Goal: Task Accomplishment & Management: Use online tool/utility

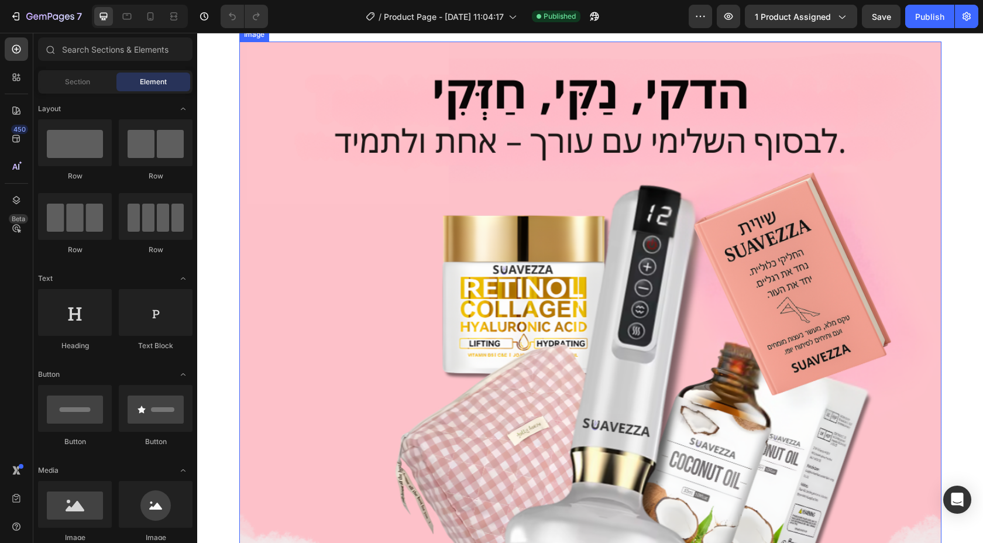
scroll to position [39, 0]
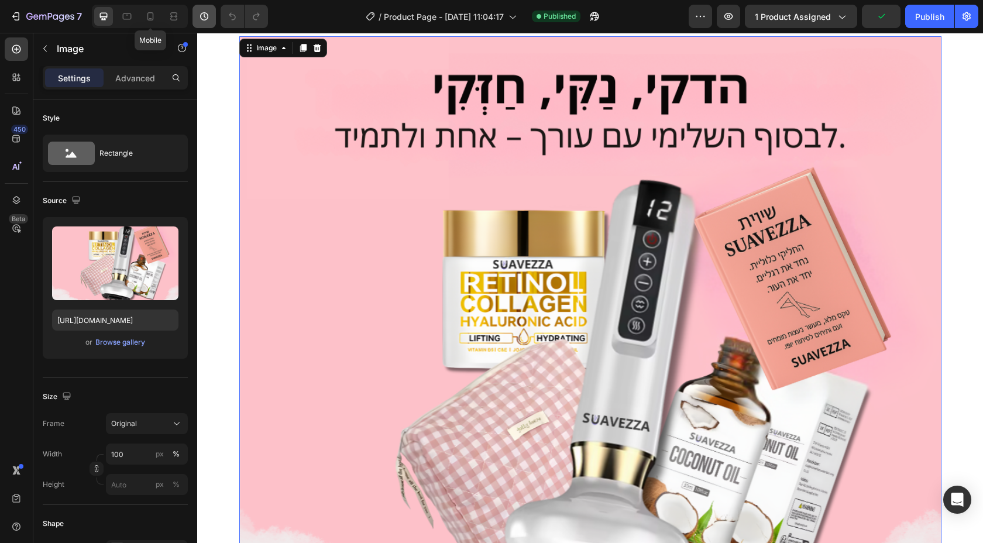
drag, startPoint x: 151, startPoint y: 17, endPoint x: 215, endPoint y: 18, distance: 63.8
click at [150, 17] on icon at bounding box center [151, 17] width 12 height 12
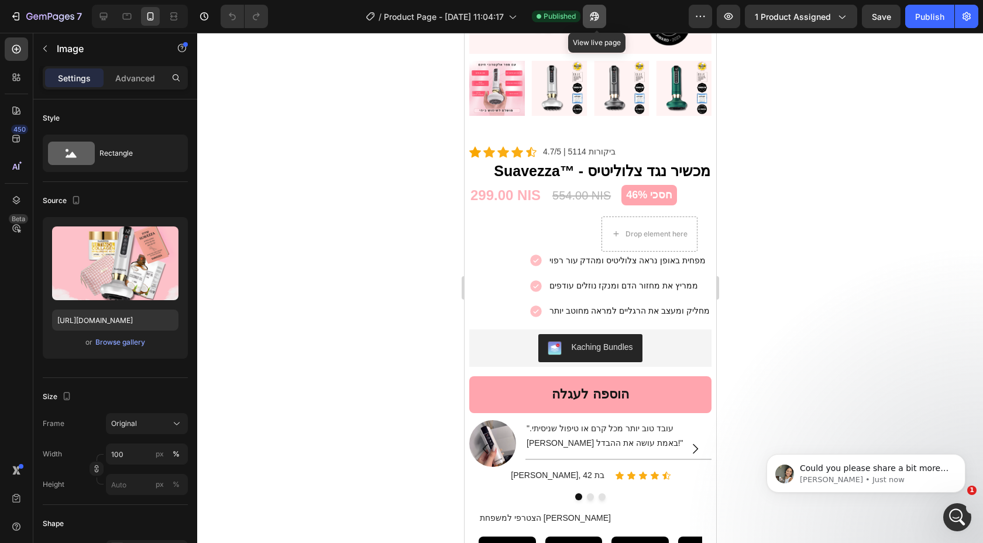
click at [600, 16] on icon "button" at bounding box center [595, 17] width 12 height 12
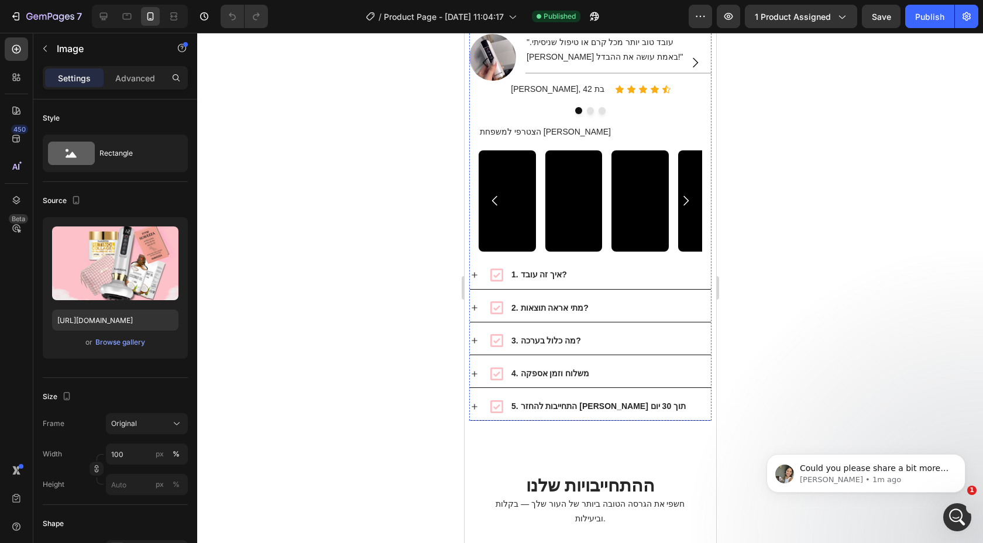
scroll to position [1979, 0]
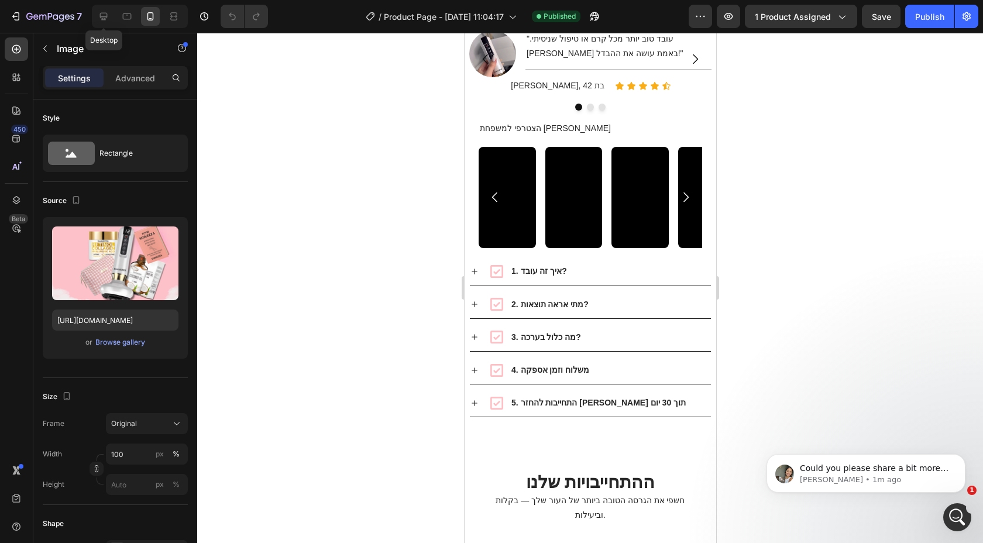
click at [102, 20] on icon at bounding box center [104, 17] width 12 height 12
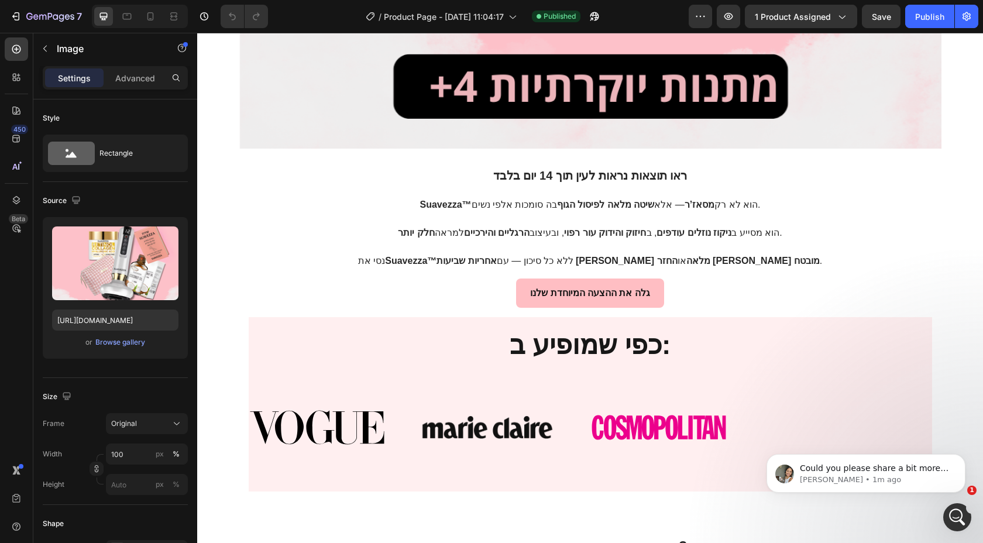
scroll to position [857, 0]
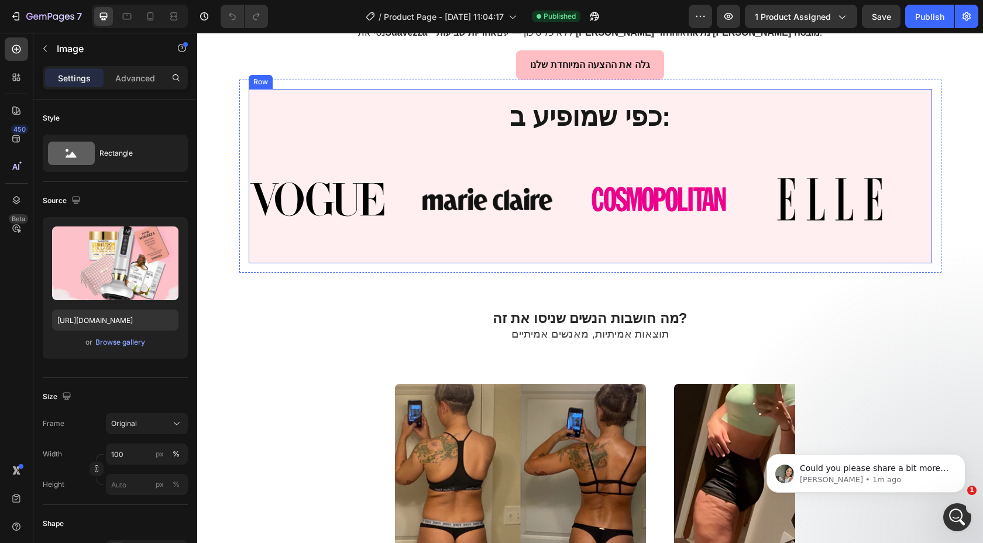
click at [374, 141] on div "כפי שמופיע ב: Heading Image Image Image Image Image Image Image Image Marquee" at bounding box center [590, 176] width 683 height 156
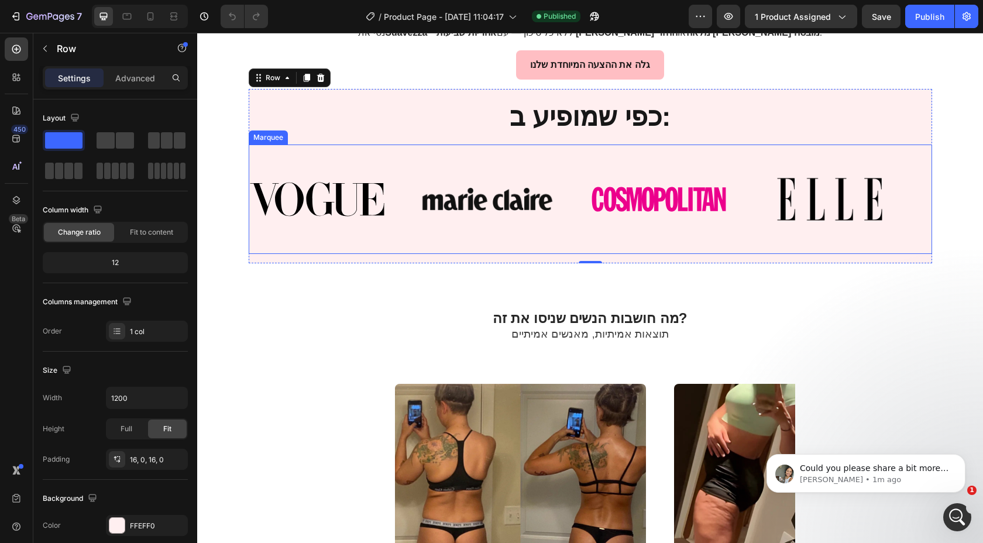
click at [357, 166] on div "Image Image Image Image" at bounding box center [590, 199] width 683 height 91
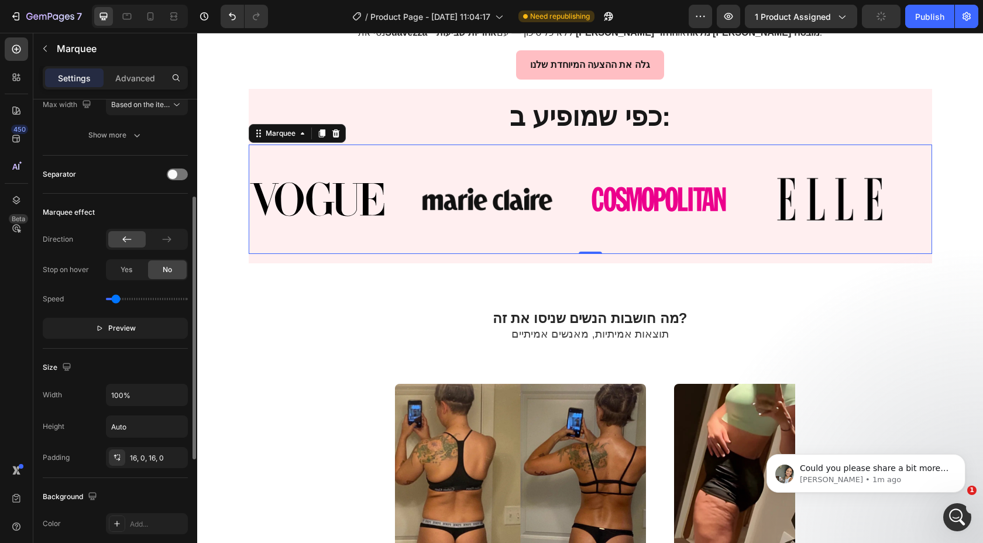
scroll to position [177, 0]
drag, startPoint x: 104, startPoint y: 294, endPoint x: 95, endPoint y: 295, distance: 8.8
click at [106, 295] on input "range" at bounding box center [147, 296] width 82 height 2
type input "0.3"
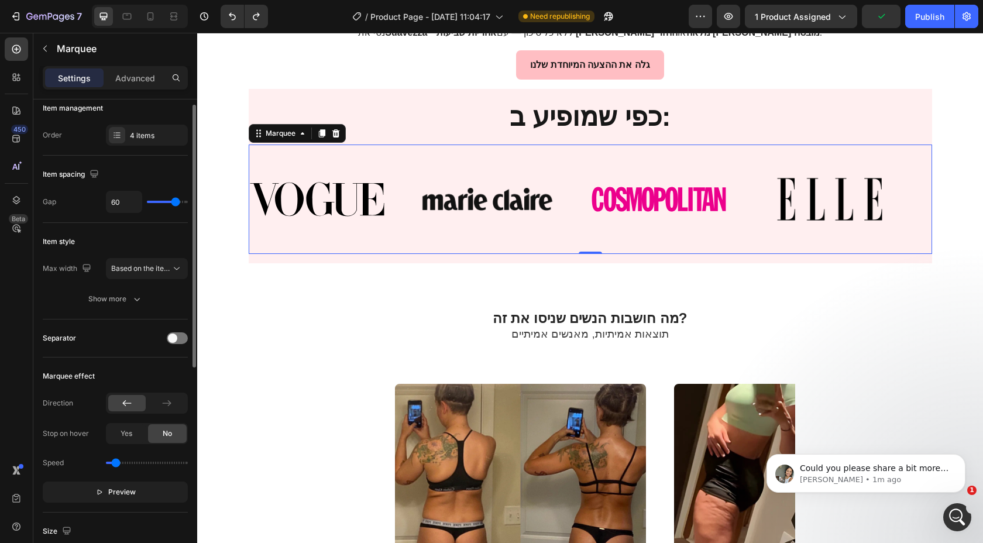
scroll to position [12, 0]
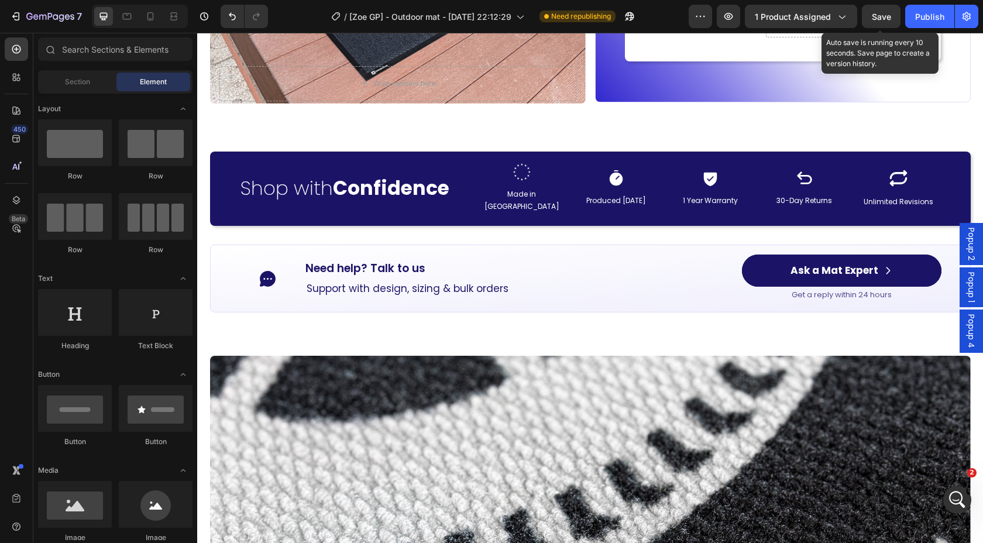
scroll to position [1250, 0]
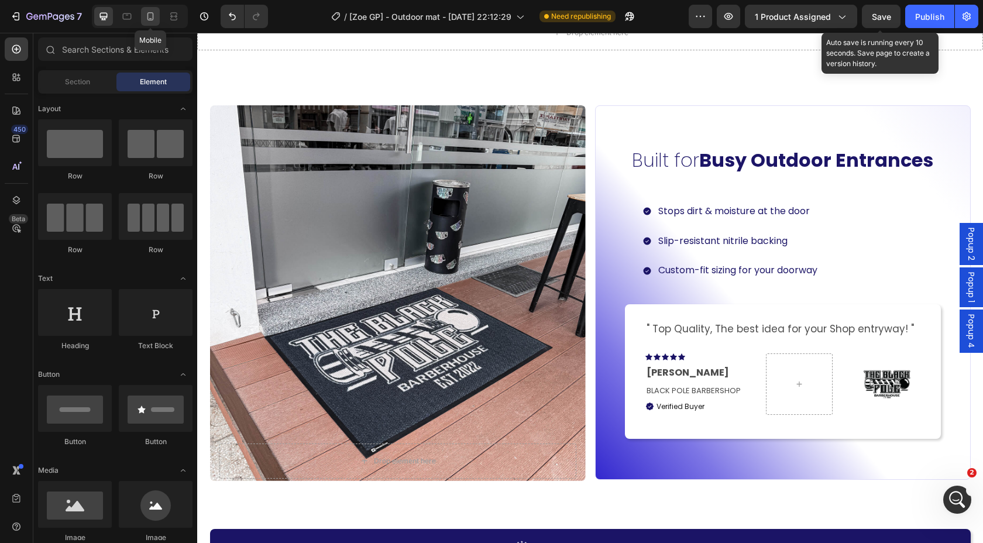
click at [146, 19] on icon at bounding box center [151, 17] width 12 height 12
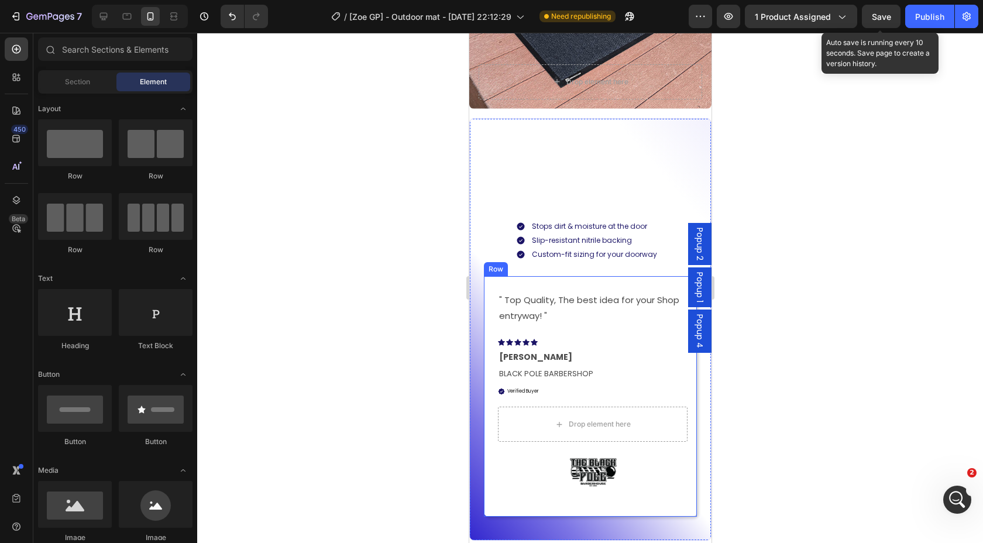
scroll to position [2030, 0]
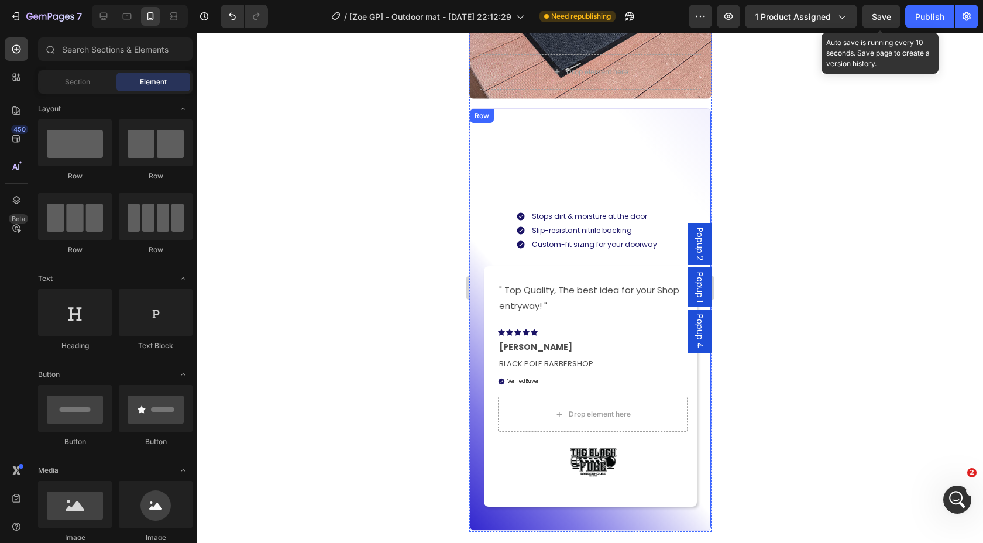
click at [600, 159] on div "Built for Busy Outdoor Entrances Heading Stops dirt & moisture at the door Slip…" at bounding box center [589, 319] width 213 height 386
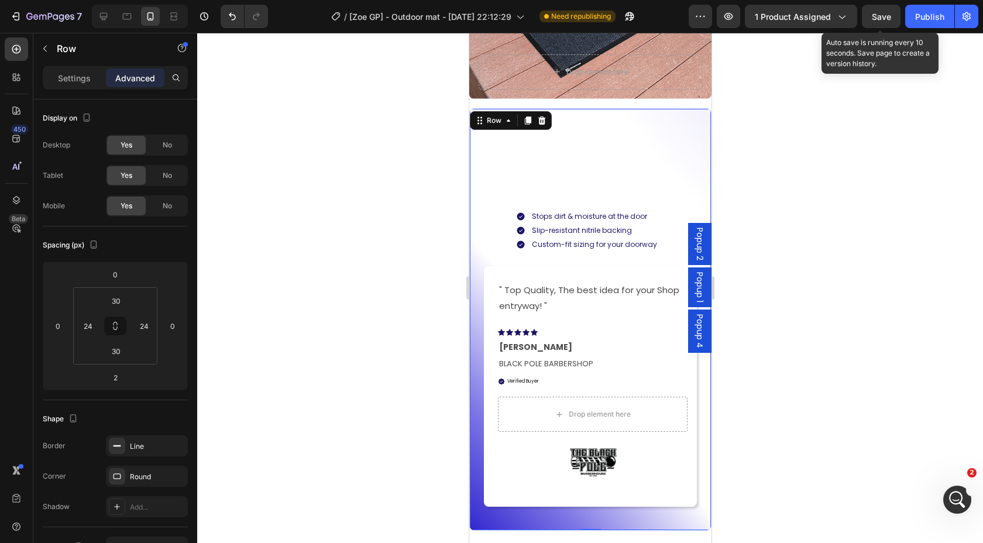
click at [602, 177] on div "Built for Busy Outdoor Entrances Heading Stops dirt & moisture at the door Slip…" at bounding box center [589, 319] width 213 height 386
click at [551, 166] on div "Built for Busy Outdoor Entrances Heading Stops dirt & moisture at the door Slip…" at bounding box center [589, 319] width 213 height 386
click at [569, 160] on div "Built for Busy Outdoor Entrances Heading Stops dirt & moisture at the door Slip…" at bounding box center [589, 319] width 213 height 386
click at [570, 160] on div "Built for Busy Outdoor Entrances Heading Stops dirt & moisture at the door Slip…" at bounding box center [589, 319] width 213 height 386
click at [579, 159] on div "Built for Busy Outdoor Entrances Heading Stops dirt & moisture at the door Slip…" at bounding box center [589, 319] width 213 height 386
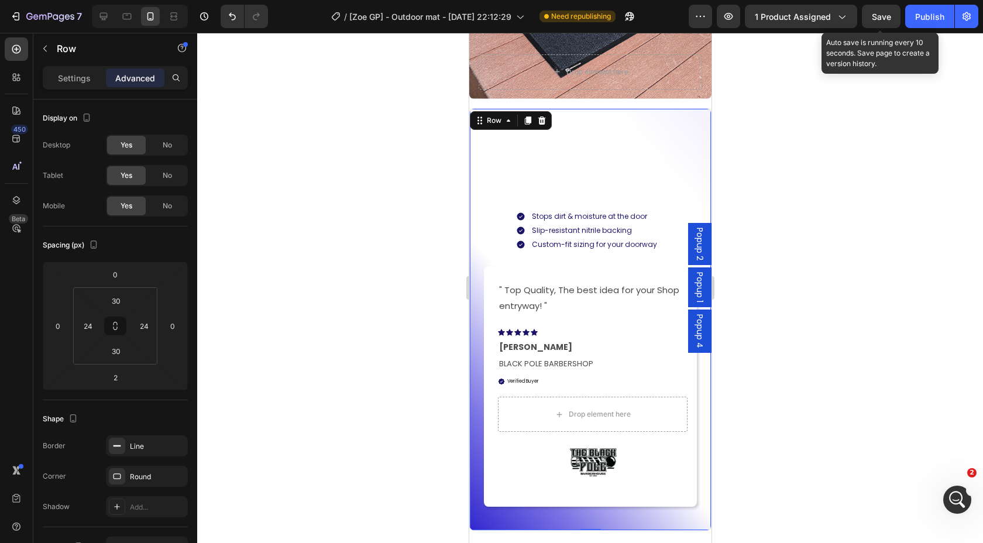
click at [570, 157] on div "Built for Busy Outdoor Entrances Heading Stops dirt & moisture at the door Slip…" at bounding box center [589, 319] width 213 height 386
click at [576, 151] on div "Built for Busy Outdoor Entrances Heading Stops dirt & moisture at the door Slip…" at bounding box center [589, 319] width 213 height 386
click at [116, 300] on input "30" at bounding box center [115, 301] width 23 height 18
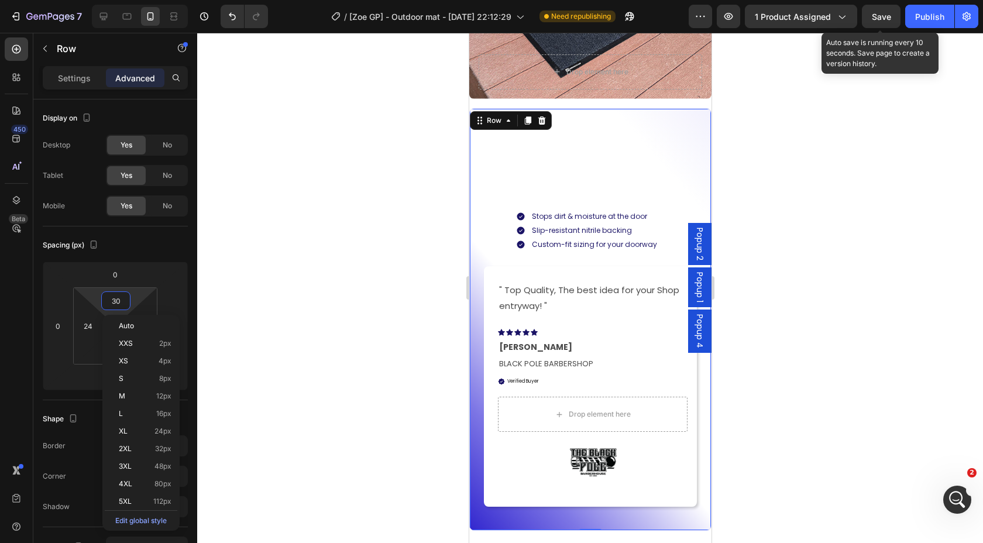
click at [572, 149] on div "Built for Busy Outdoor Entrances Heading Stops dirt & moisture at the door Slip…" at bounding box center [589, 319] width 213 height 386
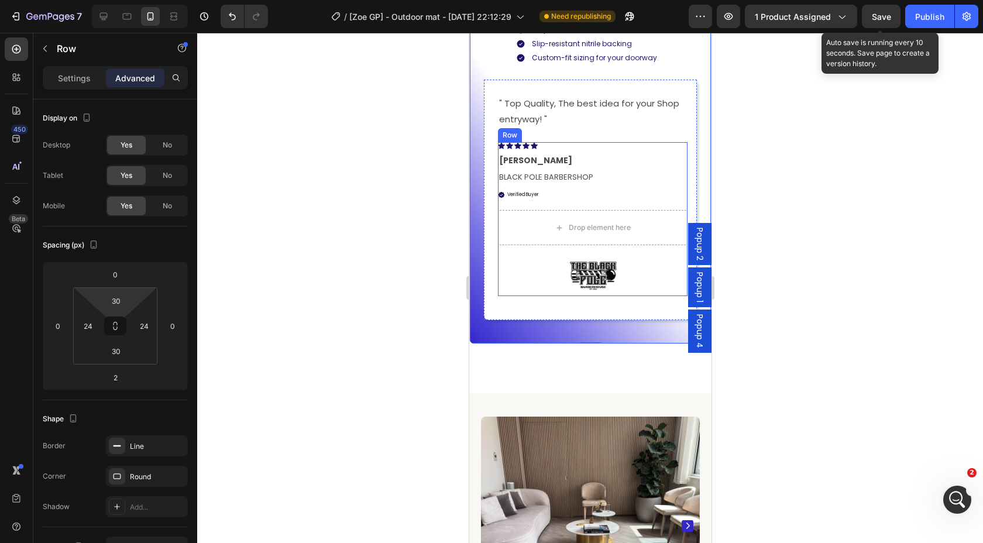
scroll to position [2398, 0]
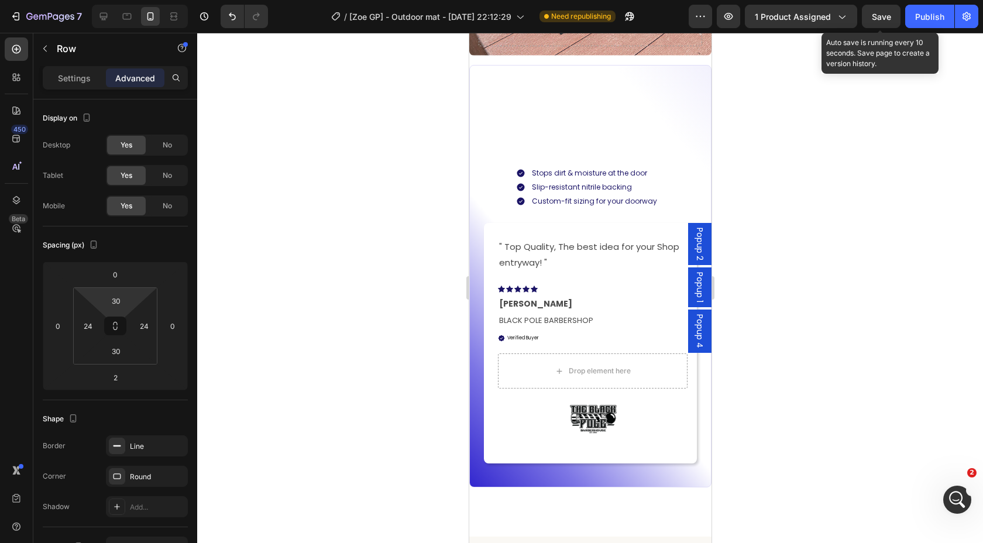
click at [601, 153] on div "Built for Busy Outdoor Entrances Heading Stops dirt & moisture at the door Slip…" at bounding box center [589, 276] width 213 height 386
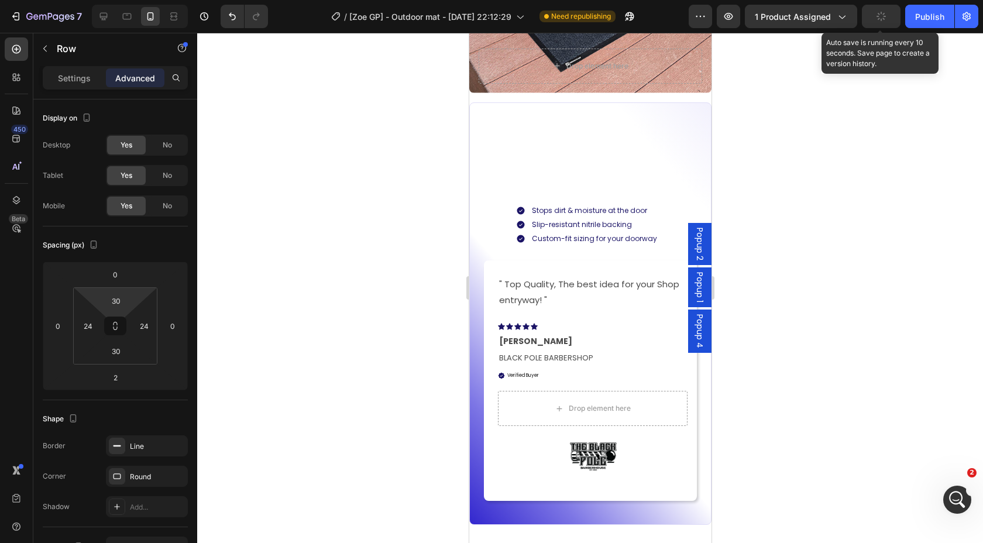
click at [601, 153] on div "Built for Busy Outdoor Entrances Heading Stops dirt & moisture at the door Slip…" at bounding box center [589, 314] width 213 height 386
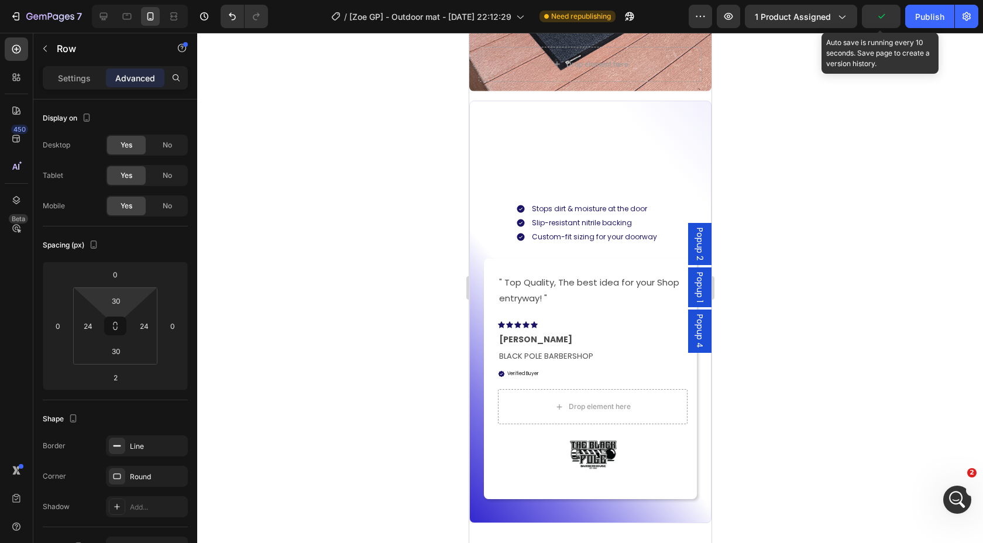
click at [561, 151] on div "Built for Busy Outdoor Entrances Heading Stops dirt & moisture at the door Slip…" at bounding box center [589, 312] width 213 height 386
click at [565, 161] on div "Built for Busy Outdoor Entrances Heading Stops dirt & moisture at the door Slip…" at bounding box center [589, 312] width 213 height 386
click at [52, 36] on div "Row" at bounding box center [99, 48] width 133 height 30
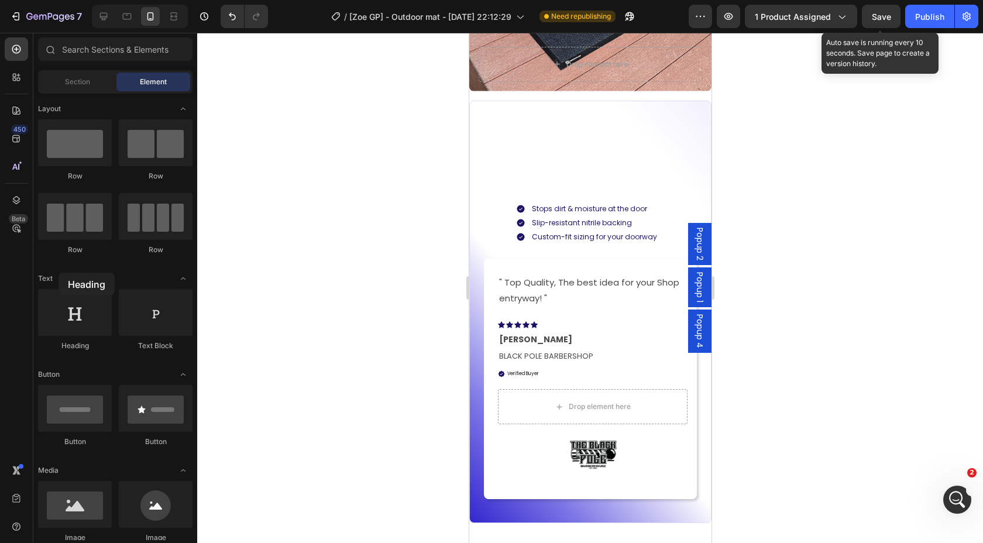
drag, startPoint x: 80, startPoint y: 310, endPoint x: 29, endPoint y: 286, distance: 56.3
click at [30, 288] on div "450 Beta Sections(18) Elements(84) Section Element Hero Section Product Detail …" at bounding box center [98, 288] width 197 height 510
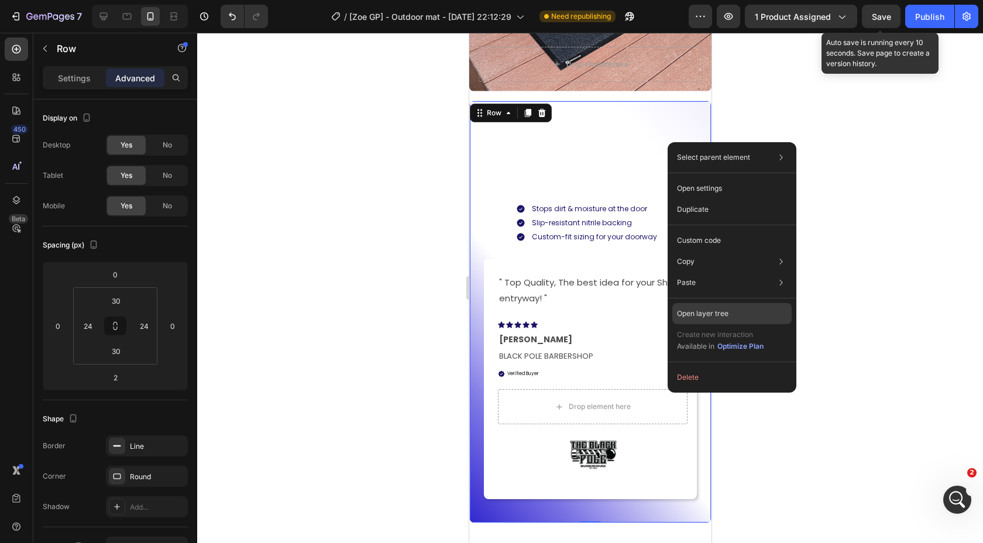
click at [741, 309] on div "Open layer tree" at bounding box center [731, 313] width 119 height 21
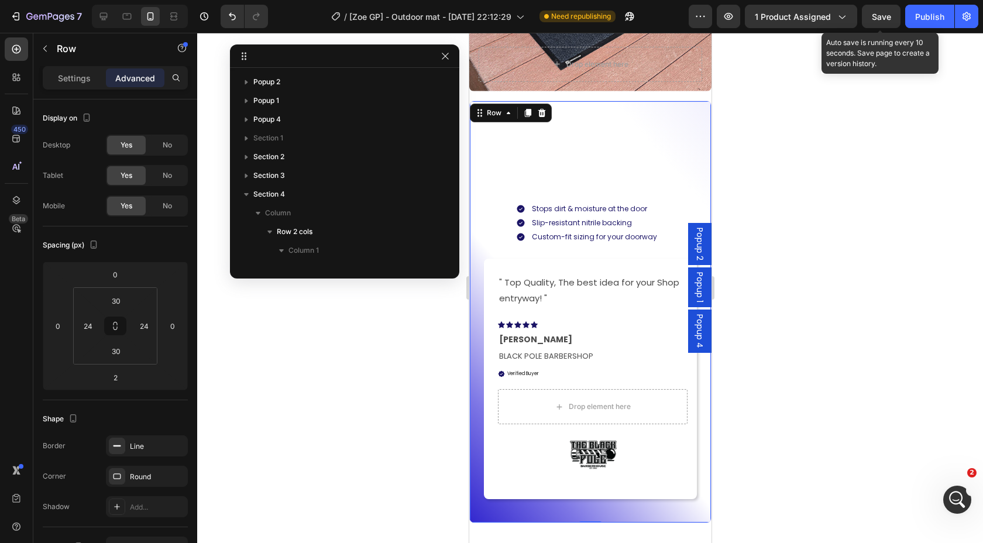
scroll to position [146, 0]
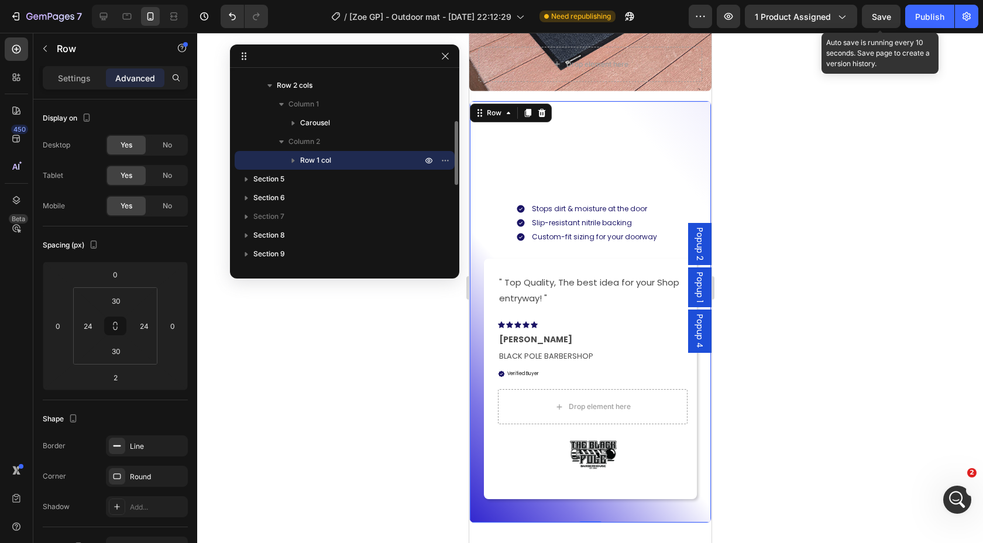
click at [292, 160] on icon "button" at bounding box center [293, 161] width 3 height 5
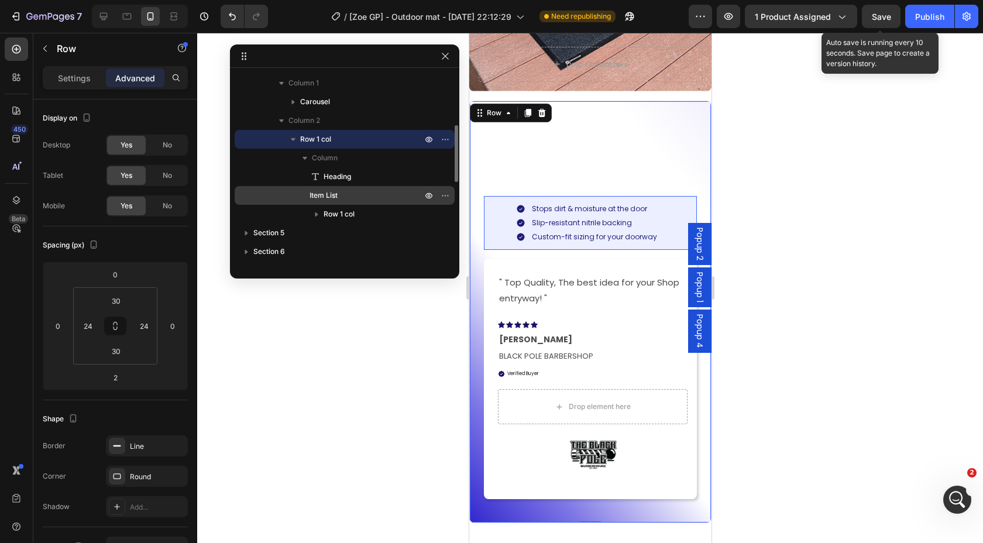
scroll to position [172, 0]
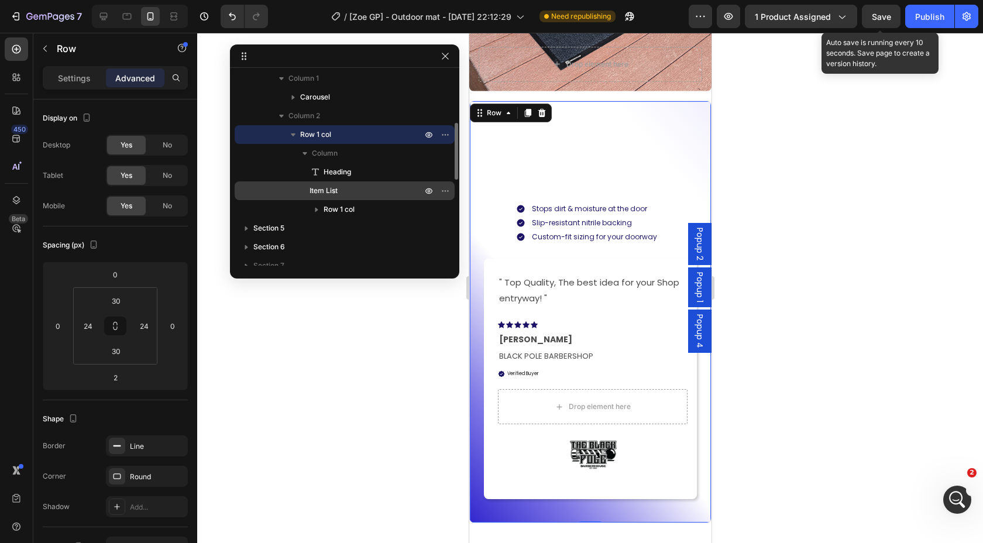
drag, startPoint x: 429, startPoint y: 170, endPoint x: 424, endPoint y: 183, distance: 13.9
click at [429, 170] on icon "button" at bounding box center [428, 171] width 9 height 9
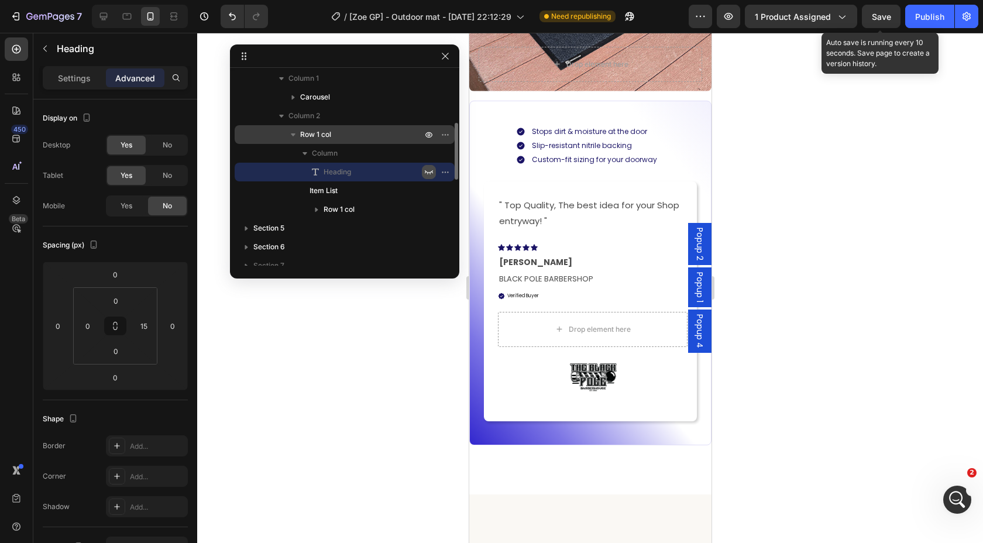
click at [429, 170] on icon "button" at bounding box center [428, 171] width 9 height 9
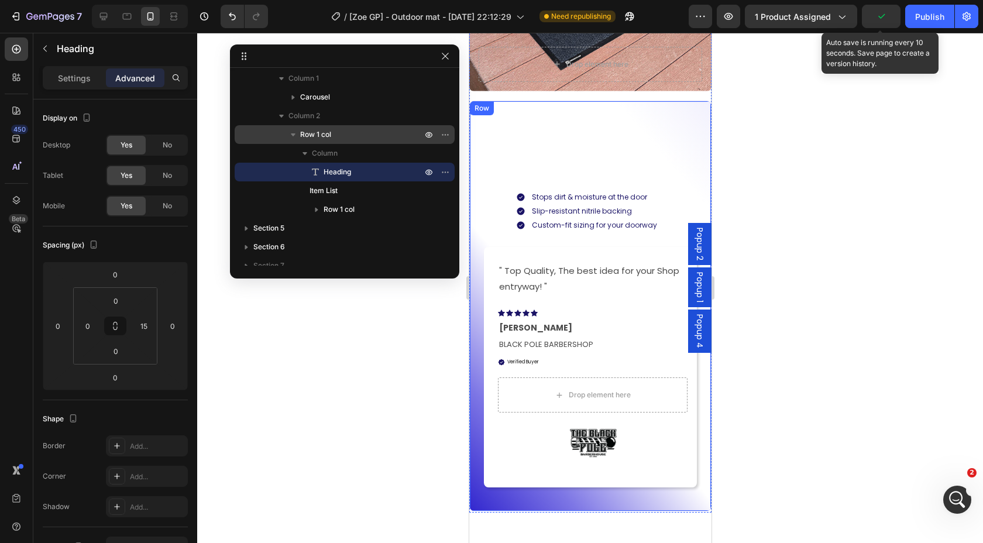
click at [565, 165] on div "Built for Busy Outdoor Entrances Heading 40 Stops dirt & moisture at the door S…" at bounding box center [589, 306] width 213 height 374
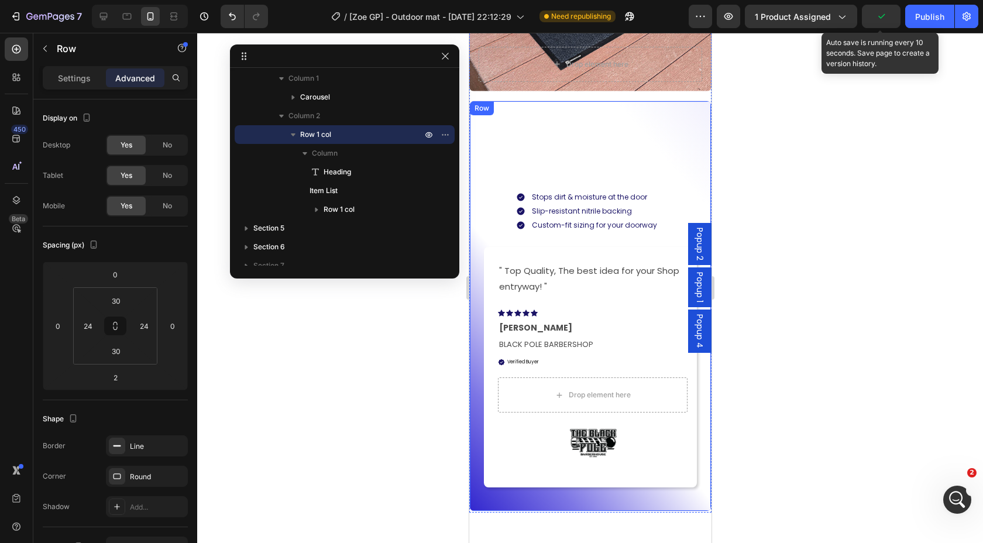
click at [565, 165] on div "Built for Busy Outdoor Entrances Heading 40 Stops dirt & moisture at the door S…" at bounding box center [589, 306] width 213 height 374
click at [565, 165] on div "Built for Busy Outdoor Entrances Heading Stops dirt & moisture at the door Slip…" at bounding box center [589, 306] width 213 height 374
click at [570, 143] on div "Built for Busy Outdoor Entrances Heading Stops dirt & moisture at the door Slip…" at bounding box center [589, 306] width 213 height 374
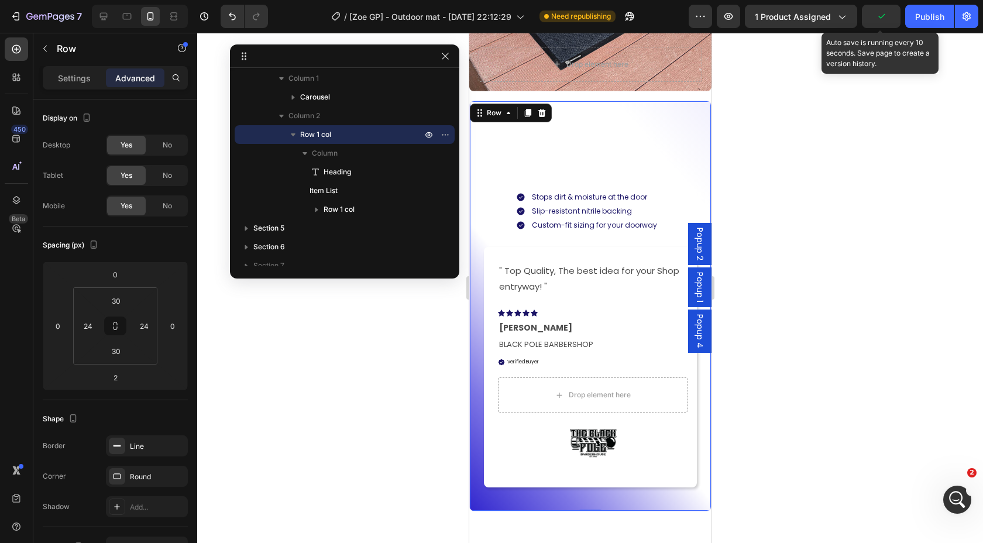
click at [570, 143] on div "Built for Busy Outdoor Entrances Heading Stops dirt & moisture at the door Slip…" at bounding box center [589, 306] width 213 height 374
click at [357, 170] on p "Heading" at bounding box center [360, 172] width 101 height 12
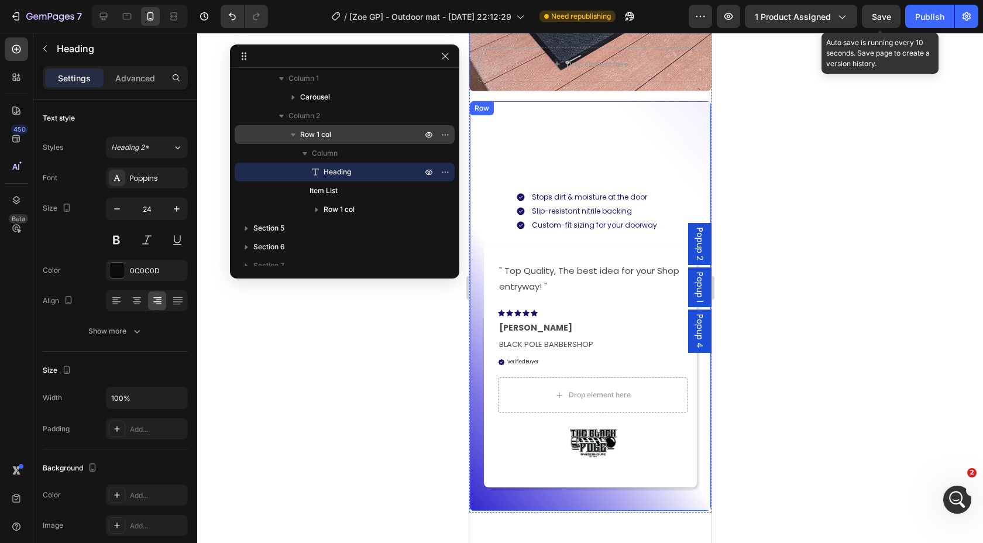
click at [593, 152] on div "Built for Busy Outdoor Entrances Heading 40 Stops dirt & moisture at the door S…" at bounding box center [589, 306] width 213 height 374
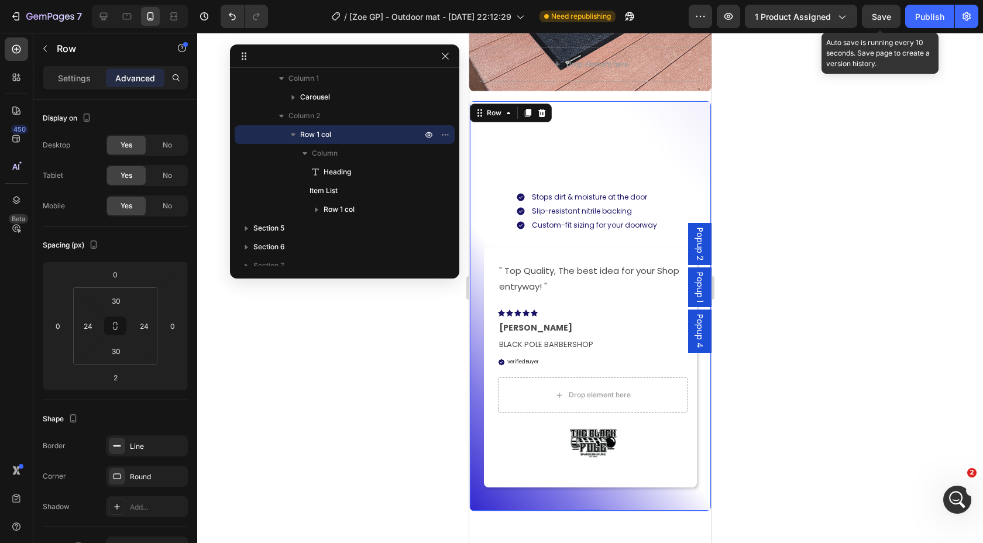
click at [593, 152] on div "Built for Busy Outdoor Entrances Heading Stops dirt & moisture at the door Slip…" at bounding box center [589, 306] width 213 height 374
drag, startPoint x: 589, startPoint y: 155, endPoint x: 607, endPoint y: 153, distance: 17.6
click at [589, 155] on div "Built for Busy Outdoor Entrances Heading Stops dirt & moisture at the door Slip…" at bounding box center [589, 306] width 213 height 374
click at [357, 169] on p "Heading" at bounding box center [360, 172] width 101 height 12
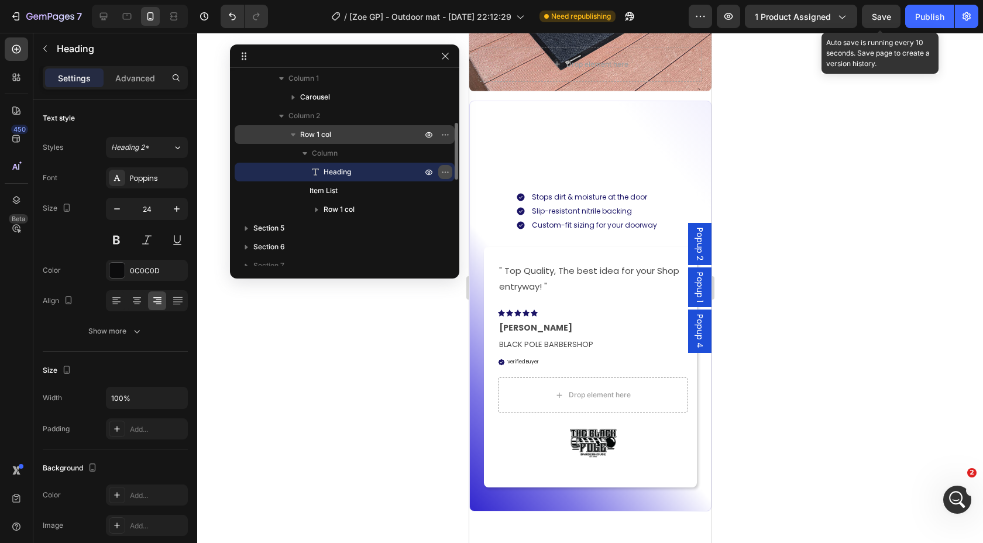
click at [449, 171] on icon "button" at bounding box center [445, 171] width 9 height 9
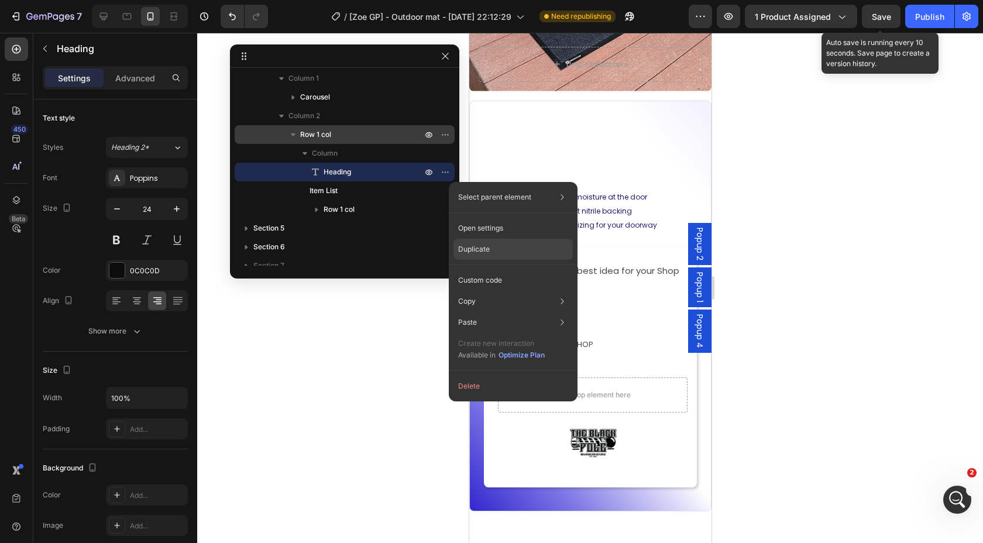
click at [489, 253] on p "Duplicate" at bounding box center [474, 249] width 32 height 11
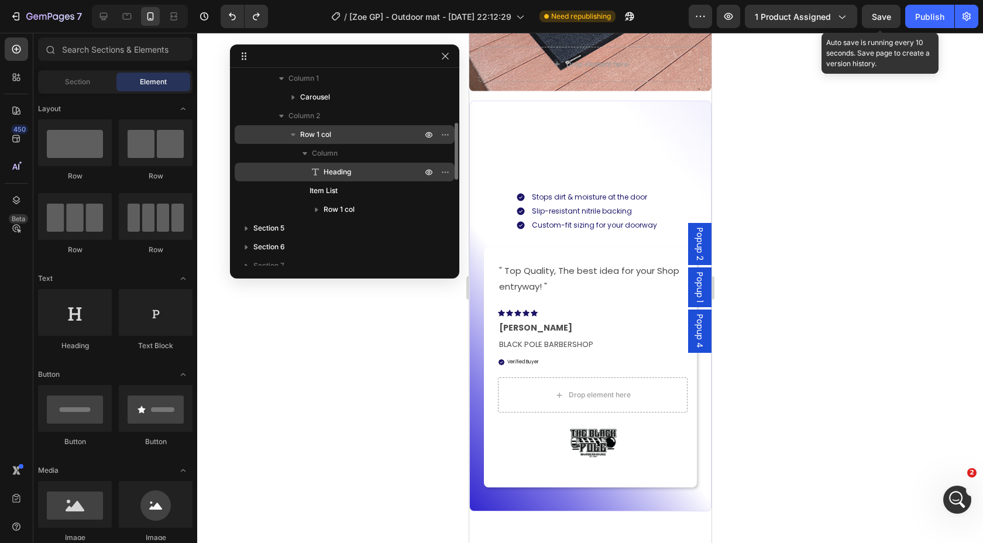
click at [362, 174] on p "Heading" at bounding box center [360, 172] width 101 height 12
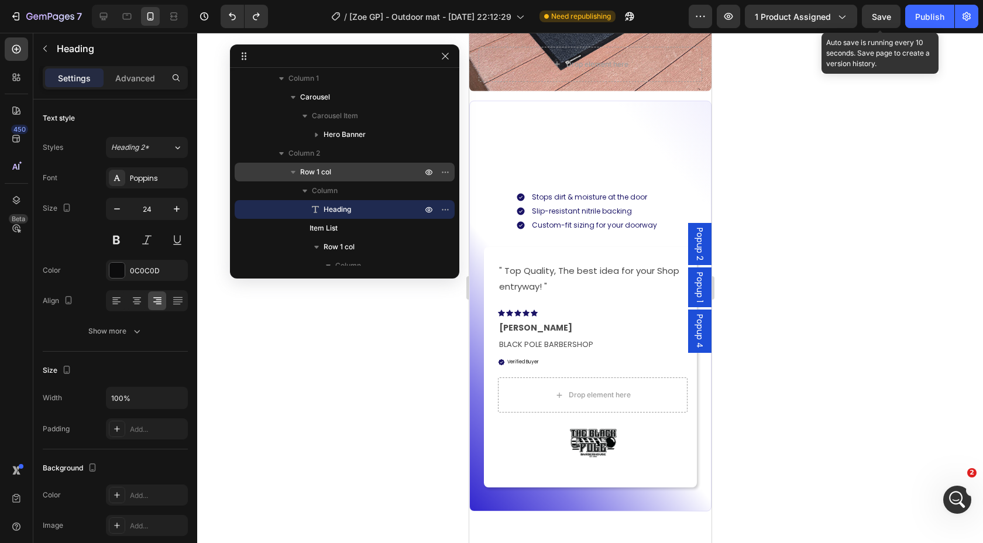
click at [132, 79] on p "Advanced" at bounding box center [135, 78] width 40 height 12
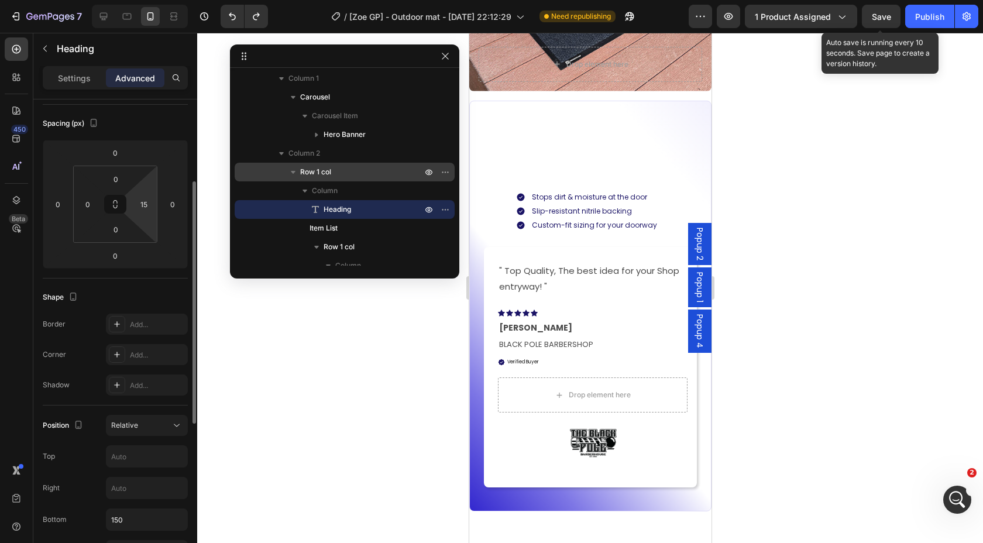
scroll to position [0, 0]
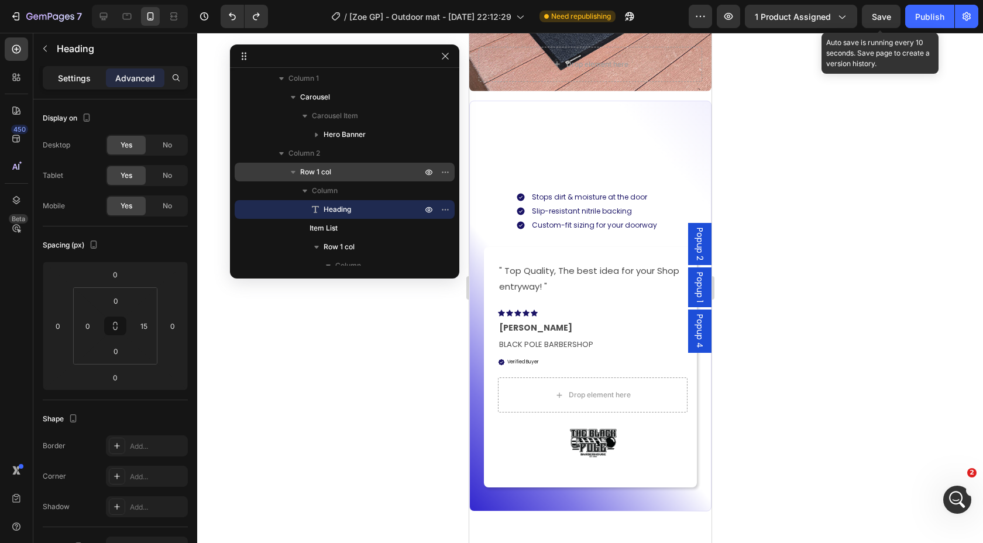
click at [68, 76] on p "Settings" at bounding box center [74, 78] width 33 height 12
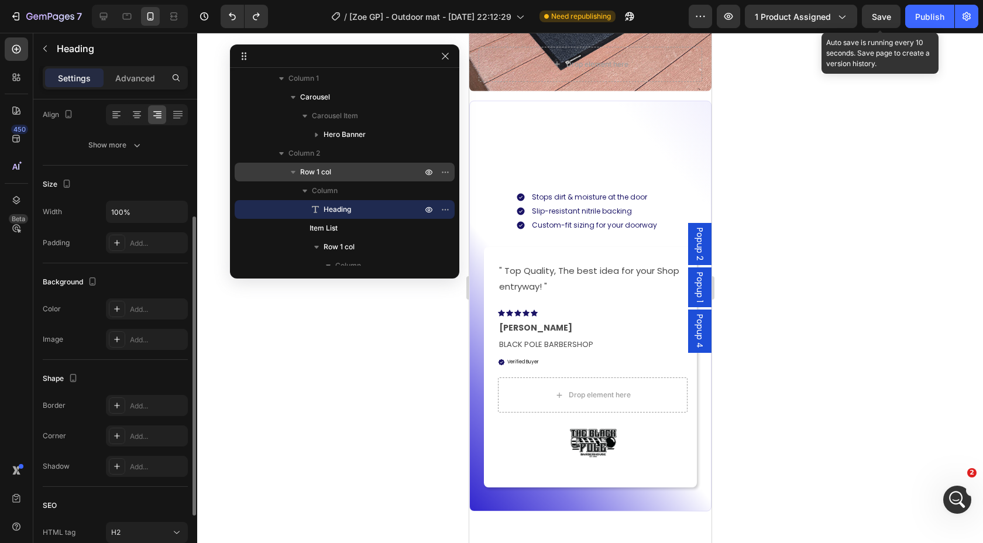
scroll to position [185, 0]
click at [155, 243] on div "Add..." at bounding box center [157, 244] width 55 height 11
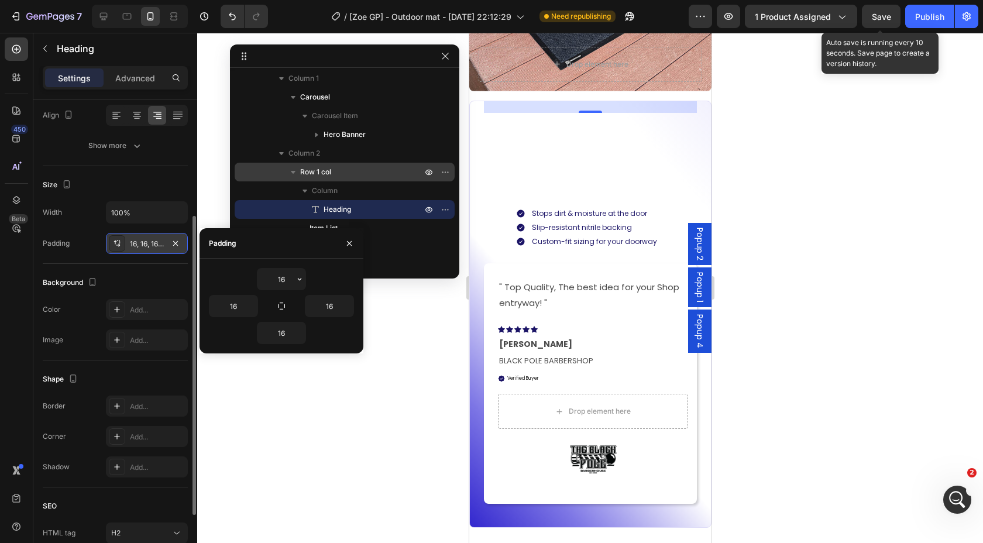
click at [155, 243] on div "16, 16, 16, 16" at bounding box center [147, 244] width 34 height 11
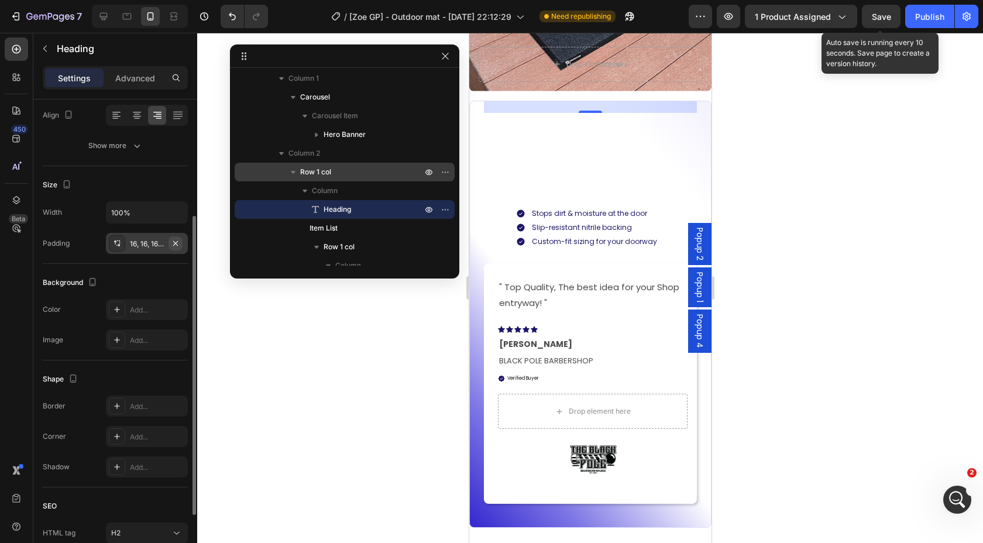
click at [173, 243] on icon "button" at bounding box center [175, 243] width 9 height 9
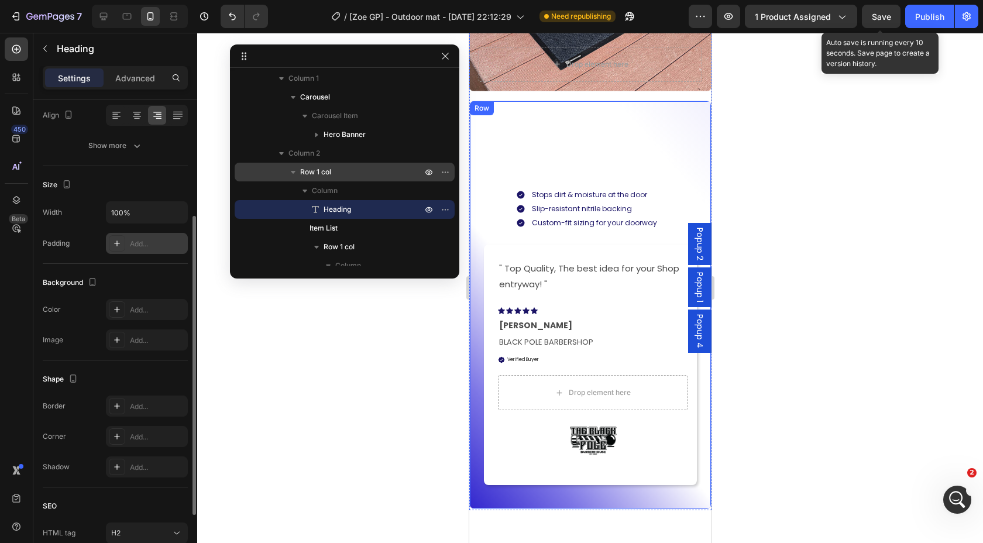
click at [581, 147] on div "Built for Busy Outdoor Entrances Heading 40 Stops dirt & moisture at the door S…" at bounding box center [589, 305] width 213 height 372
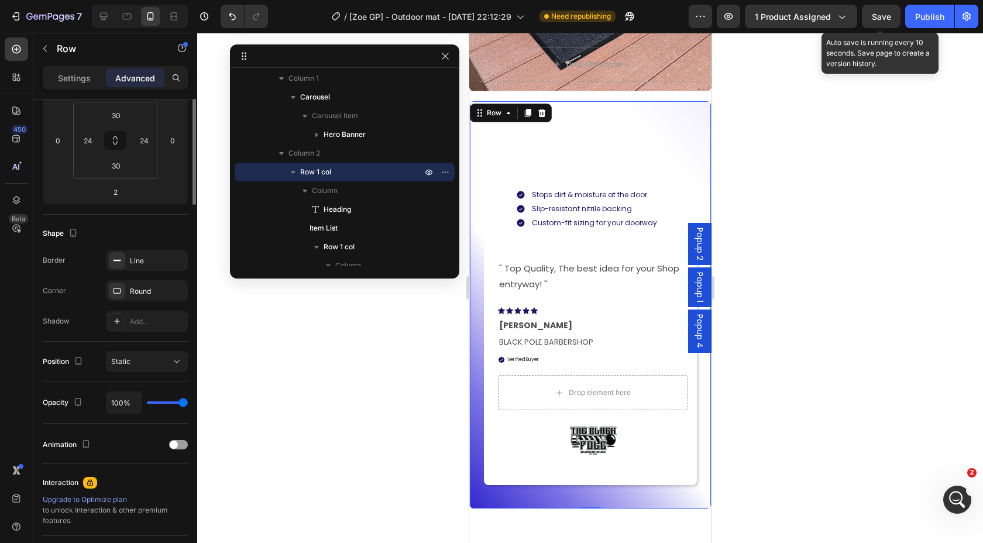
scroll to position [0, 0]
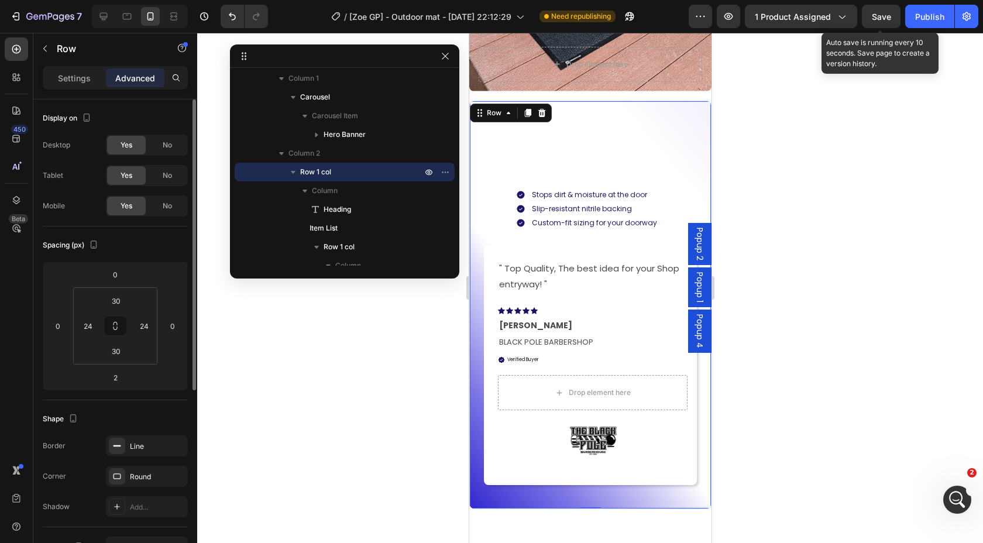
drag, startPoint x: 611, startPoint y: 142, endPoint x: 618, endPoint y: 145, distance: 7.4
click at [611, 142] on div "Built for Busy Outdoor Entrances Heading Stops dirt & moisture at the door Slip…" at bounding box center [589, 305] width 213 height 372
click at [370, 211] on p "Heading" at bounding box center [360, 210] width 101 height 12
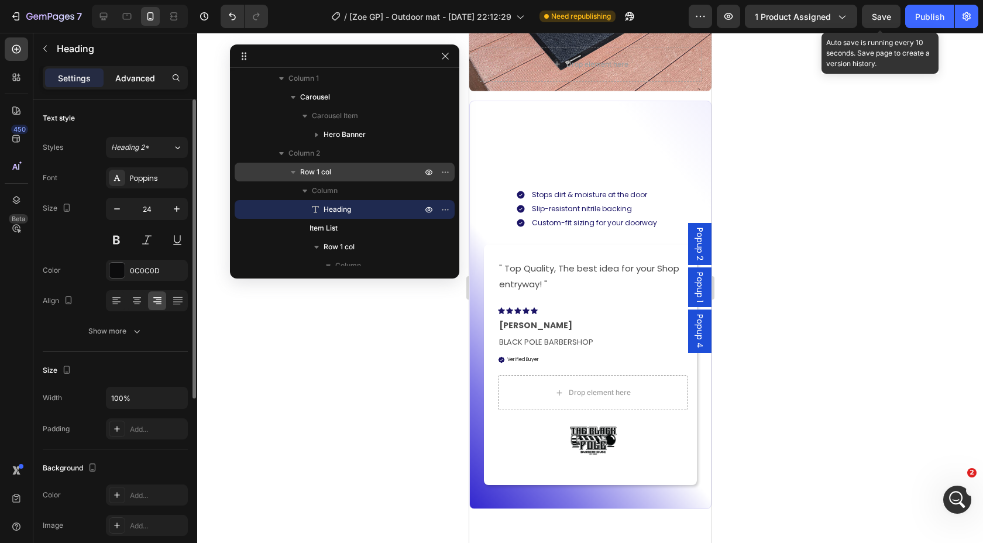
click at [139, 78] on p "Advanced" at bounding box center [135, 78] width 40 height 12
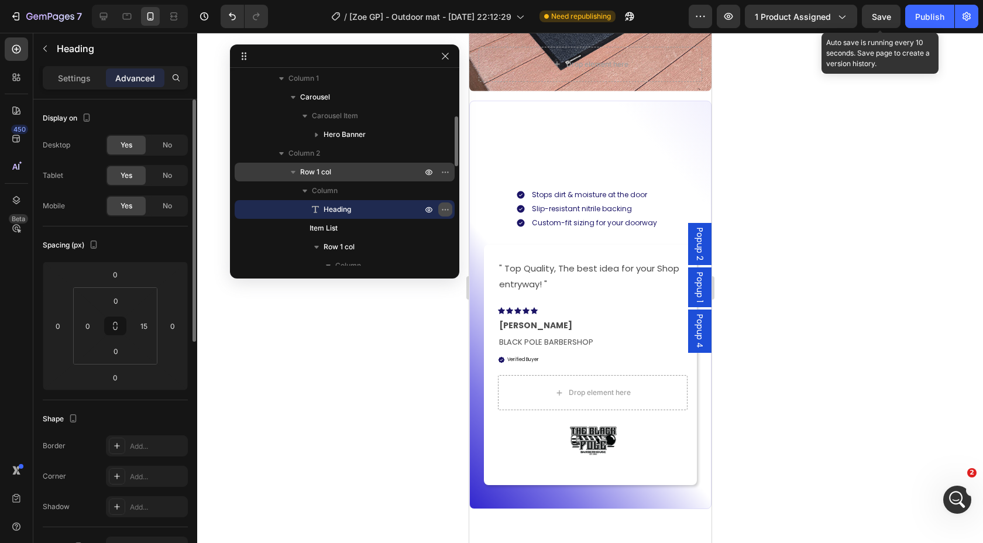
click at [448, 207] on icon "button" at bounding box center [445, 209] width 9 height 9
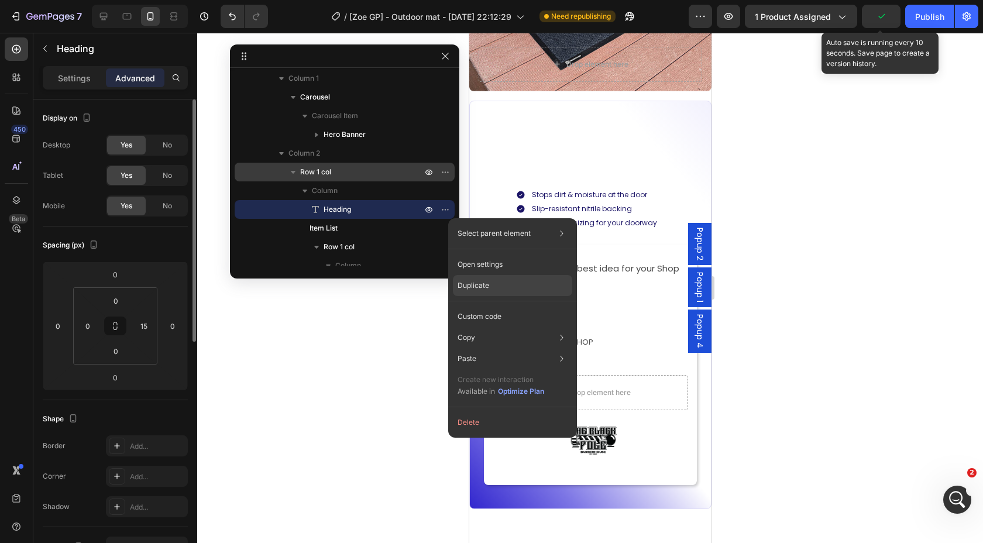
click at [505, 306] on div "Duplicate" at bounding box center [512, 316] width 119 height 21
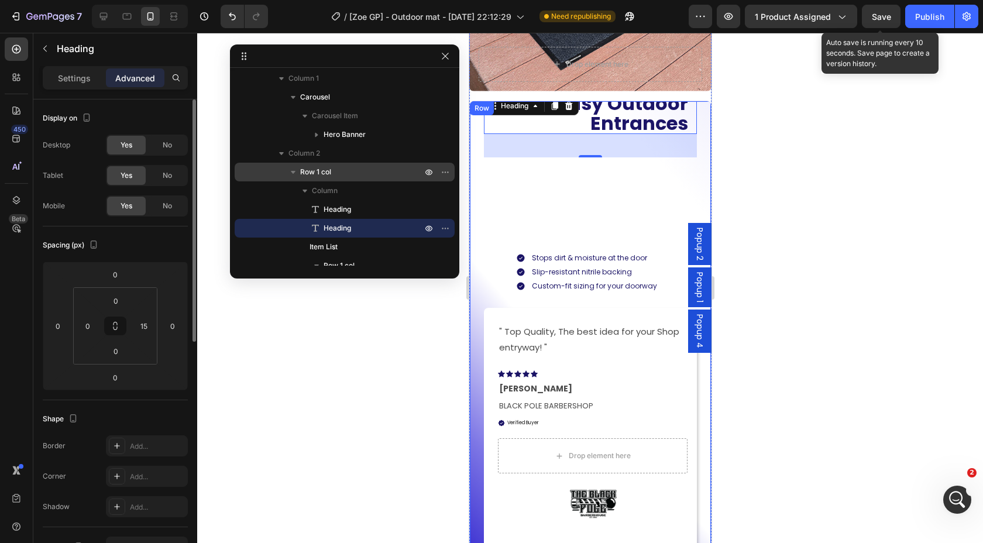
click at [618, 156] on div "40" at bounding box center [589, 145] width 213 height 23
click at [579, 136] on div "40" at bounding box center [589, 145] width 213 height 23
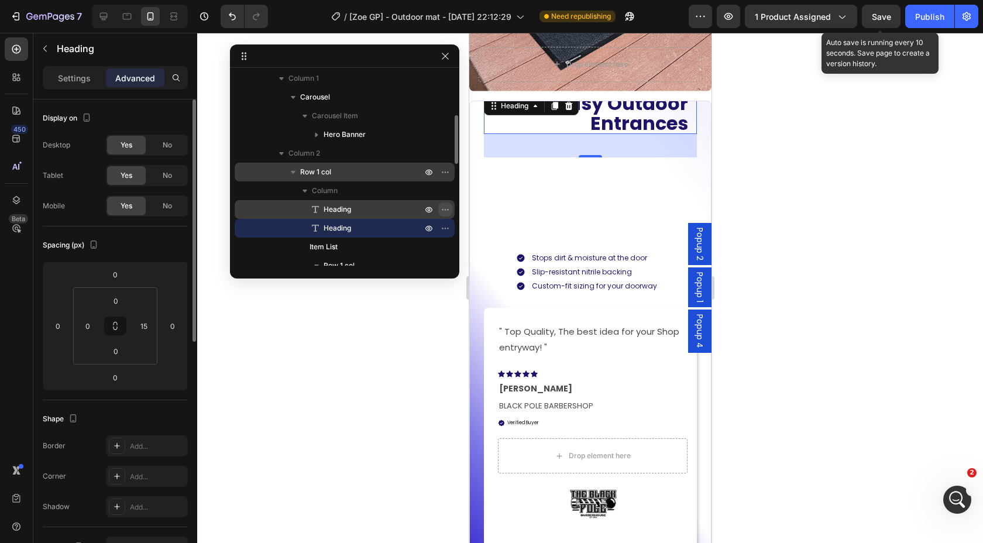
click at [443, 206] on icon "button" at bounding box center [445, 209] width 9 height 9
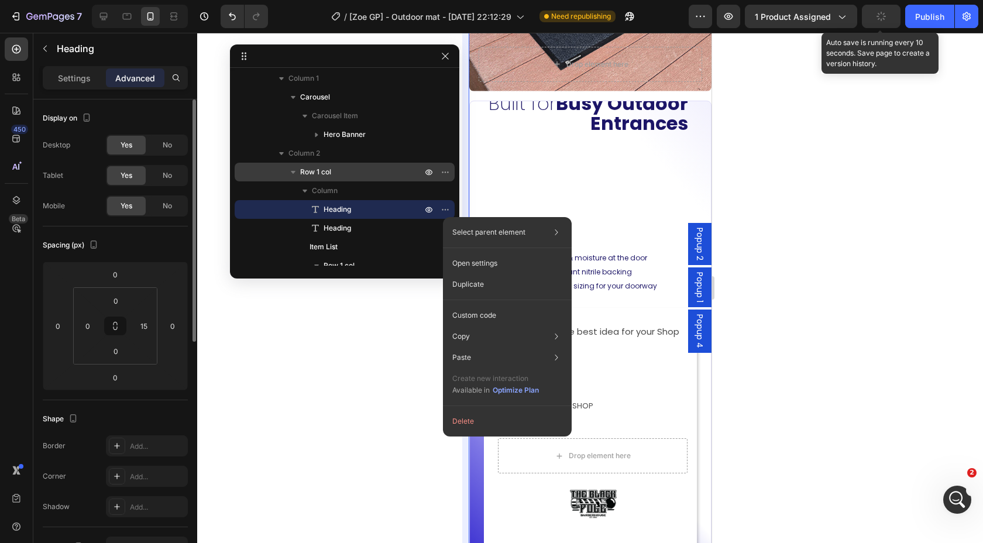
drag, startPoint x: 475, startPoint y: 418, endPoint x: 465, endPoint y: 418, distance: 9.9
click at [475, 418] on button "Delete" at bounding box center [507, 421] width 119 height 21
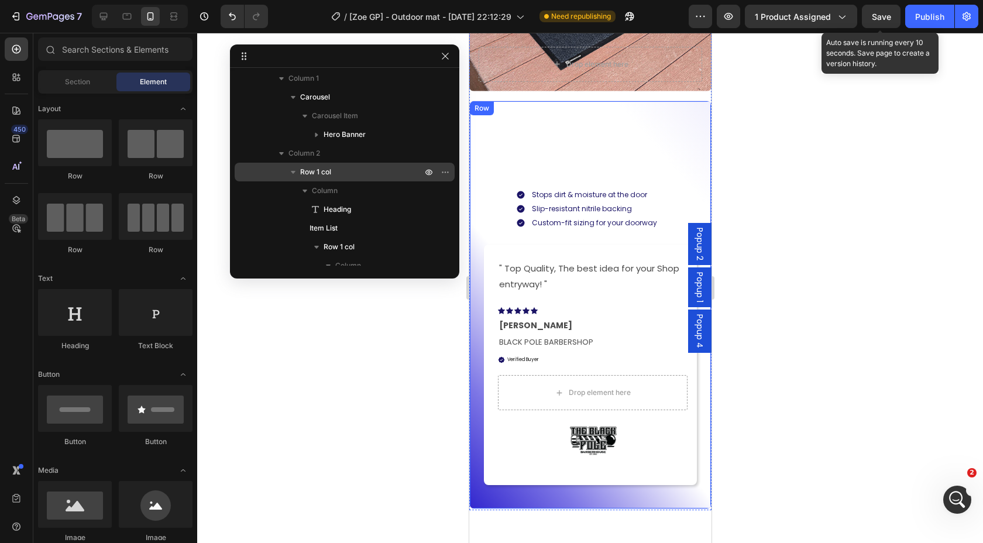
click at [587, 123] on div "Built for Busy Outdoor Entrances Heading Stops dirt & moisture at the door Slip…" at bounding box center [589, 305] width 213 height 372
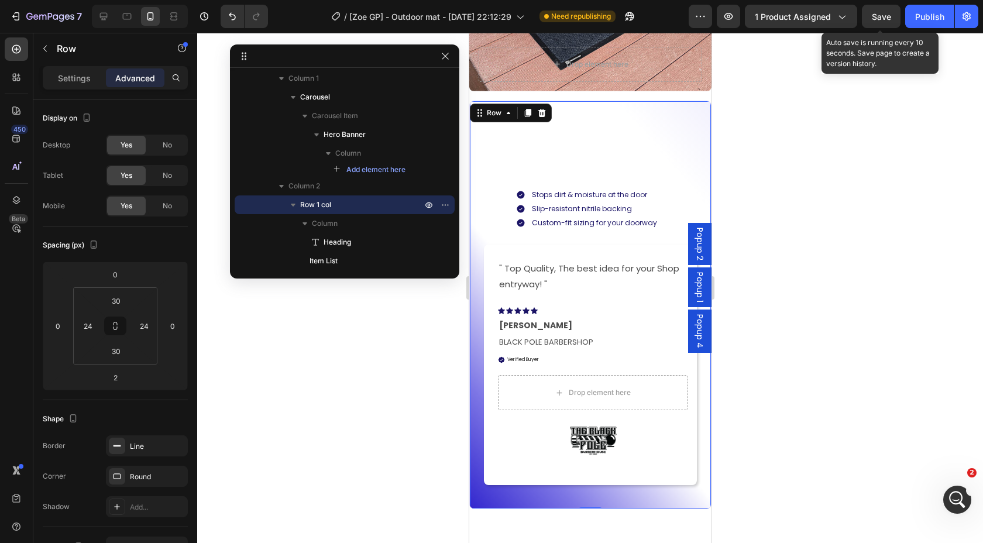
click at [552, 239] on div "Built for Busy Outdoor Entrances Heading Stops dirt & moisture at the door Slip…" at bounding box center [589, 305] width 213 height 372
click at [542, 156] on div "Built for Busy Outdoor Entrances Heading Stops dirt & moisture at the door Slip…" at bounding box center [589, 305] width 213 height 372
click at [338, 202] on p "Row 1 col" at bounding box center [362, 205] width 124 height 12
click at [302, 205] on span "Row 1 col" at bounding box center [315, 205] width 31 height 12
click at [333, 239] on span "Heading" at bounding box center [337, 242] width 27 height 12
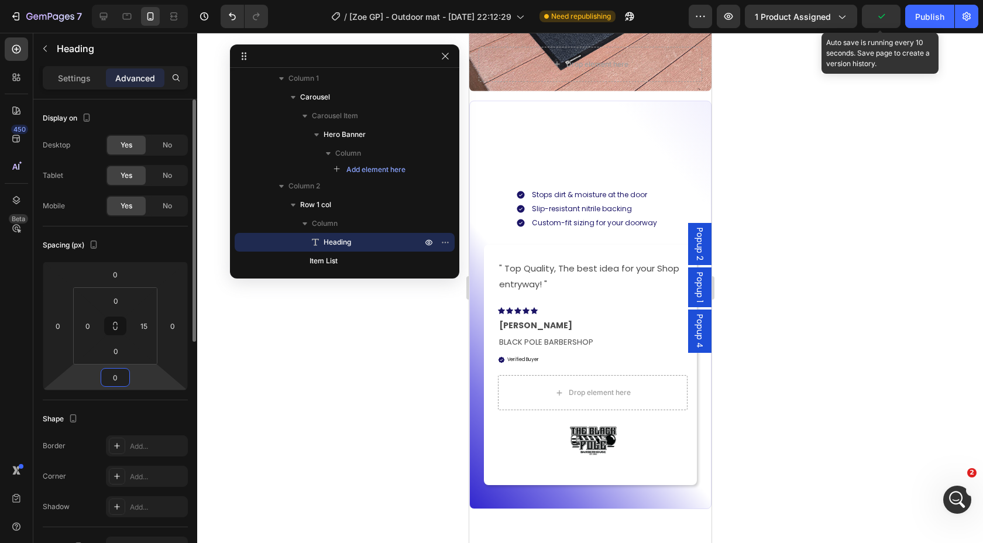
click at [116, 378] on input "0" at bounding box center [115, 378] width 23 height 18
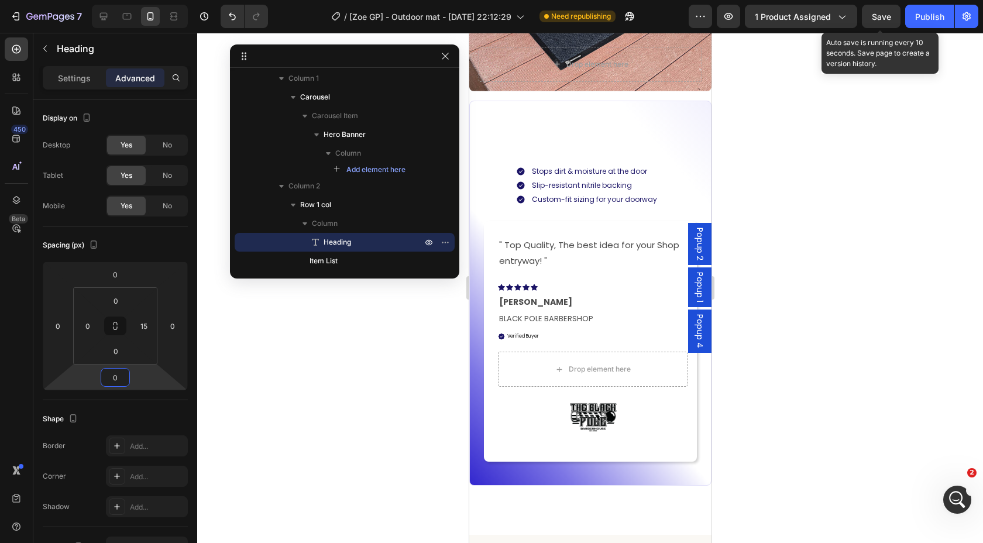
click at [790, 305] on div at bounding box center [590, 288] width 786 height 510
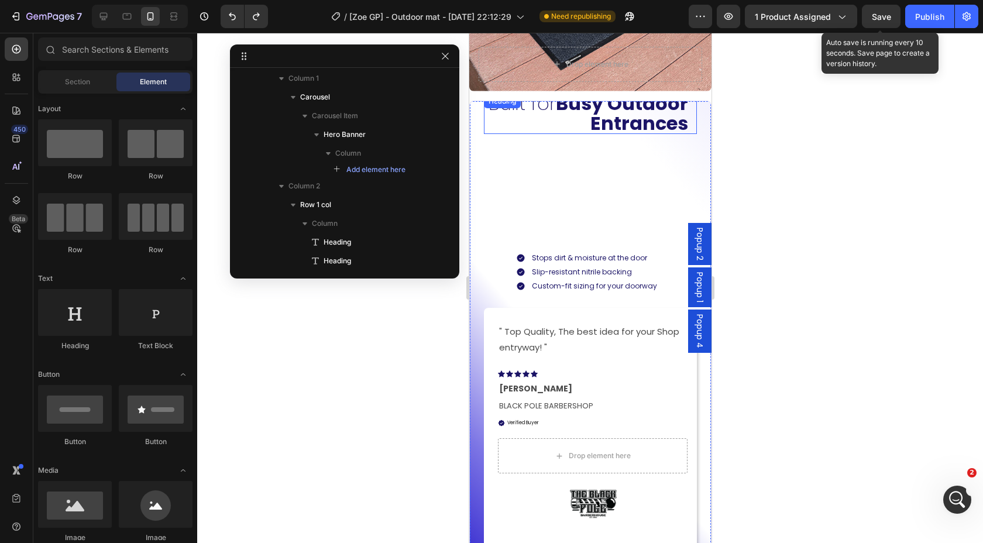
click at [603, 120] on strong "Busy Outdoor Entrances" at bounding box center [621, 113] width 132 height 46
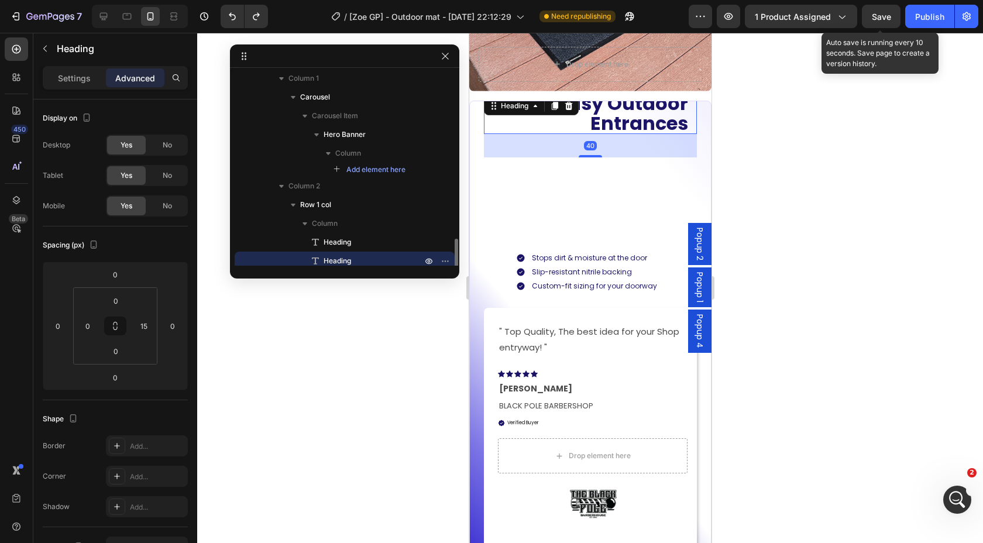
scroll to position [273, 0]
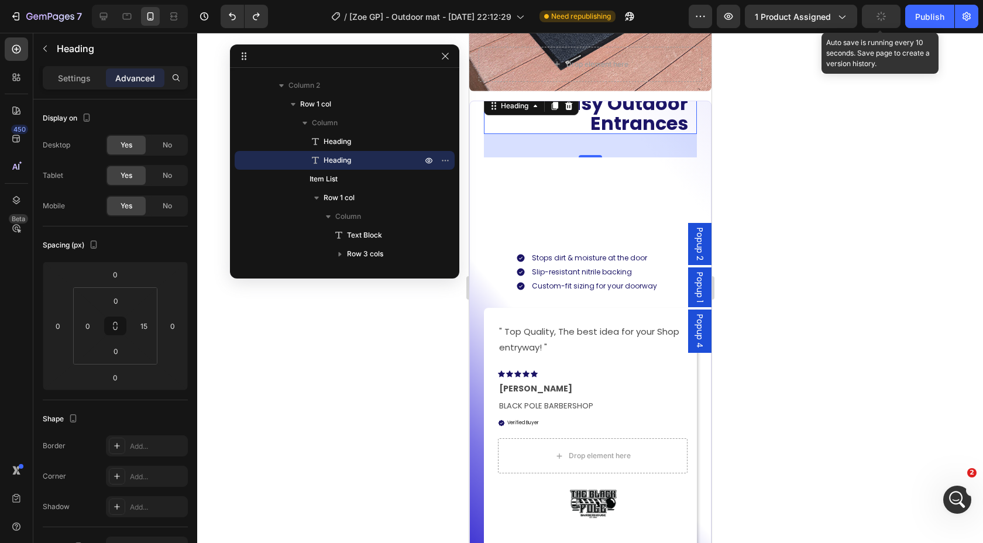
click at [582, 150] on div "40" at bounding box center [589, 145] width 213 height 23
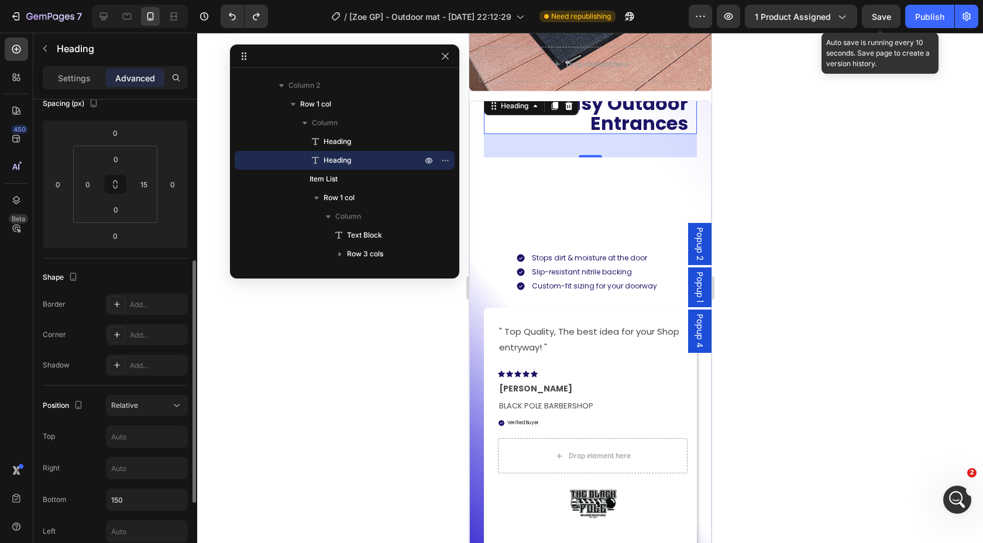
scroll to position [0, 0]
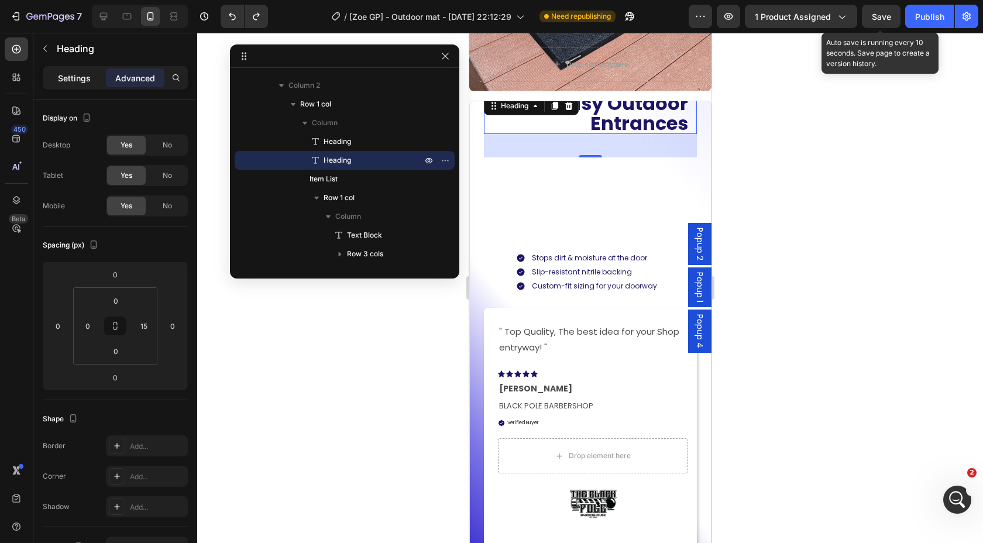
click at [77, 77] on p "Settings" at bounding box center [74, 78] width 33 height 12
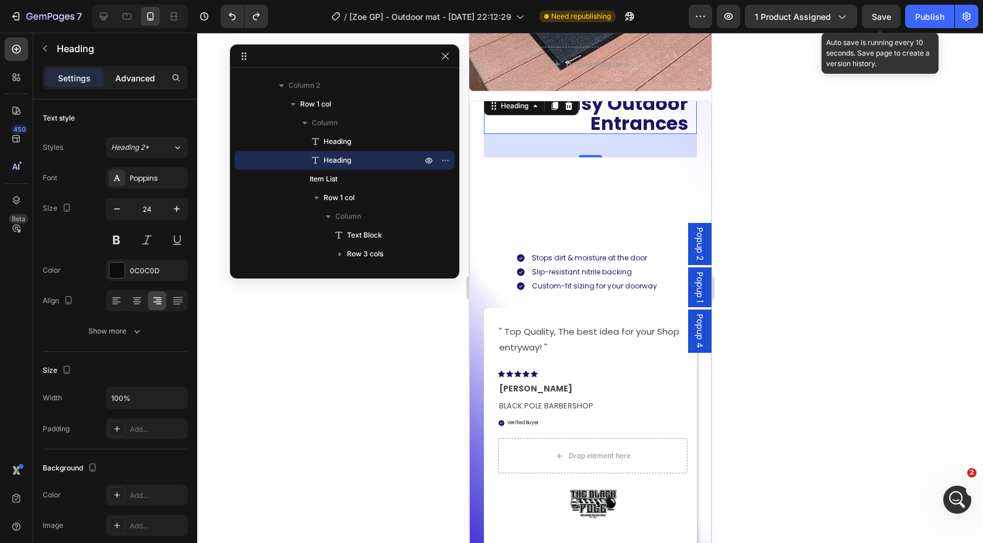
click at [124, 76] on p "Advanced" at bounding box center [135, 78] width 40 height 12
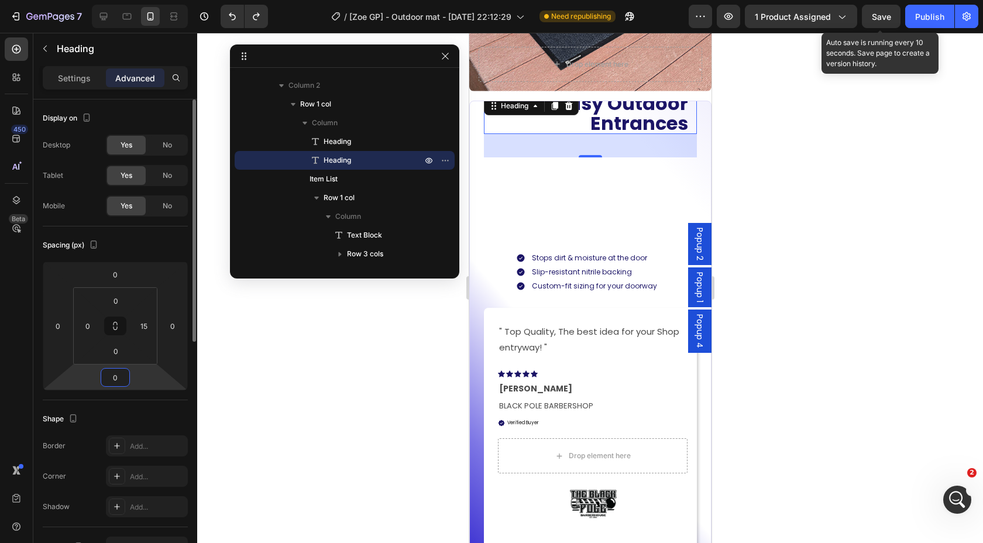
click at [123, 376] on input "0" at bounding box center [115, 378] width 23 height 18
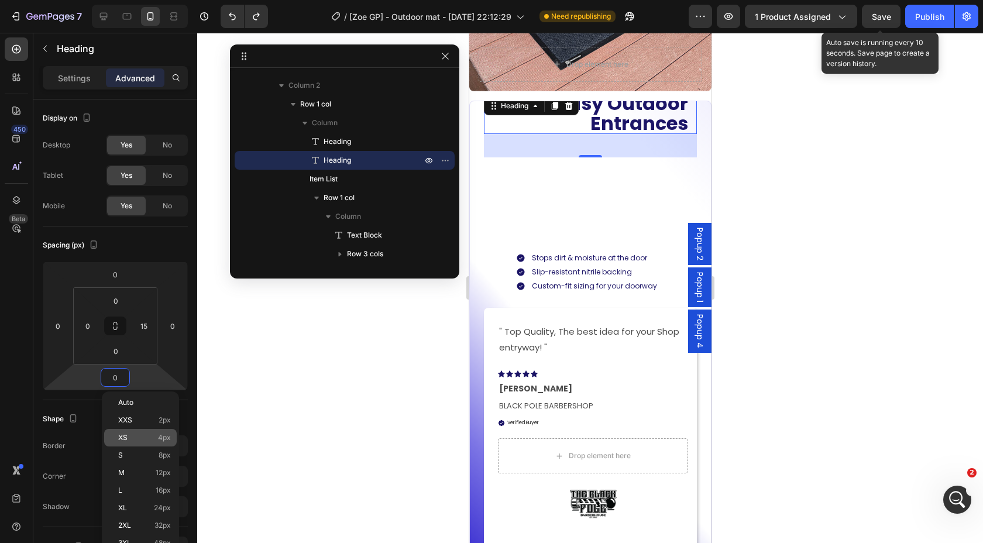
click at [132, 433] on div "XS 4px" at bounding box center [140, 438] width 73 height 18
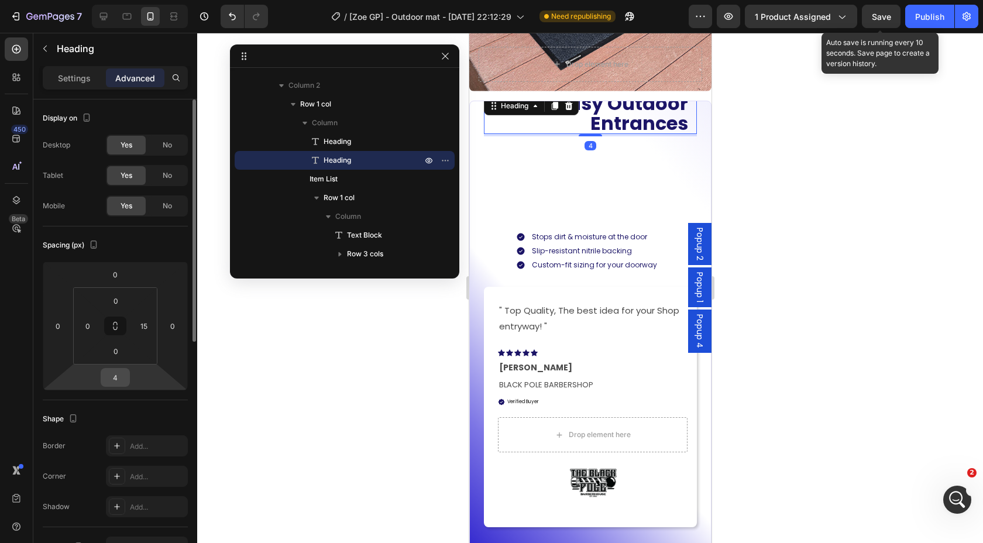
click at [116, 377] on input "4" at bounding box center [115, 378] width 23 height 18
type input "0"
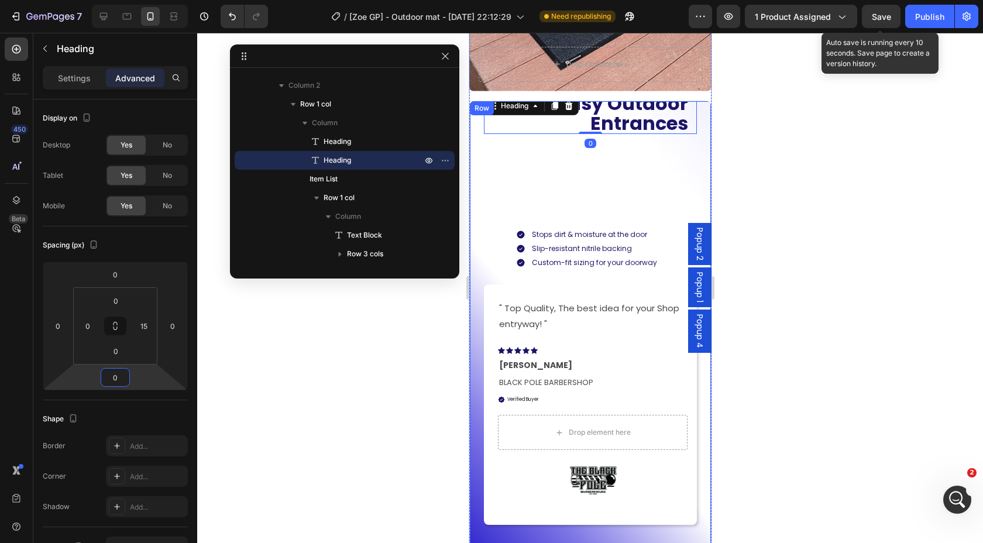
click at [610, 171] on div "Built for Busy Outdoor Entrances Heading Built for Busy Outdoor Entrances Headi…" at bounding box center [589, 325] width 213 height 412
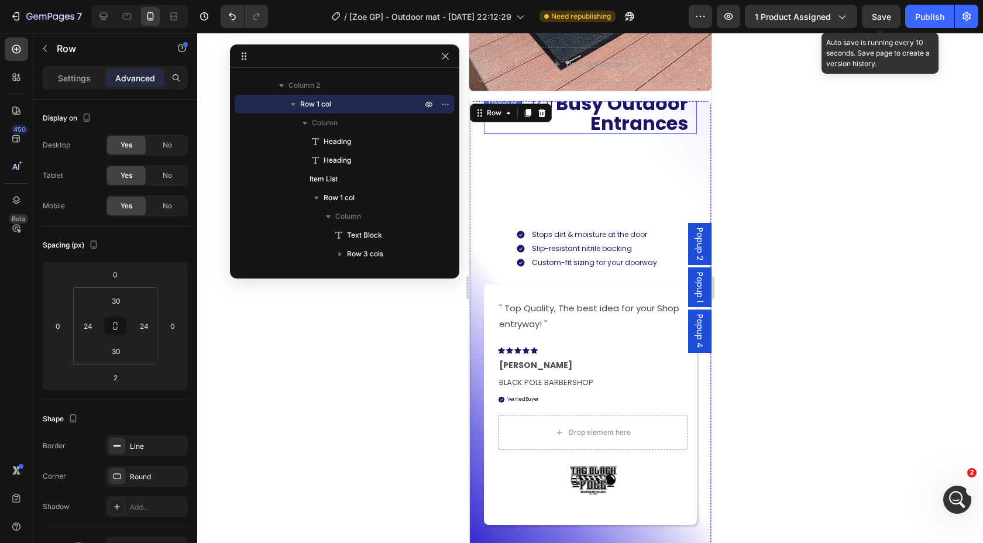
click at [624, 121] on strong "Busy Outdoor Entrances" at bounding box center [621, 113] width 132 height 46
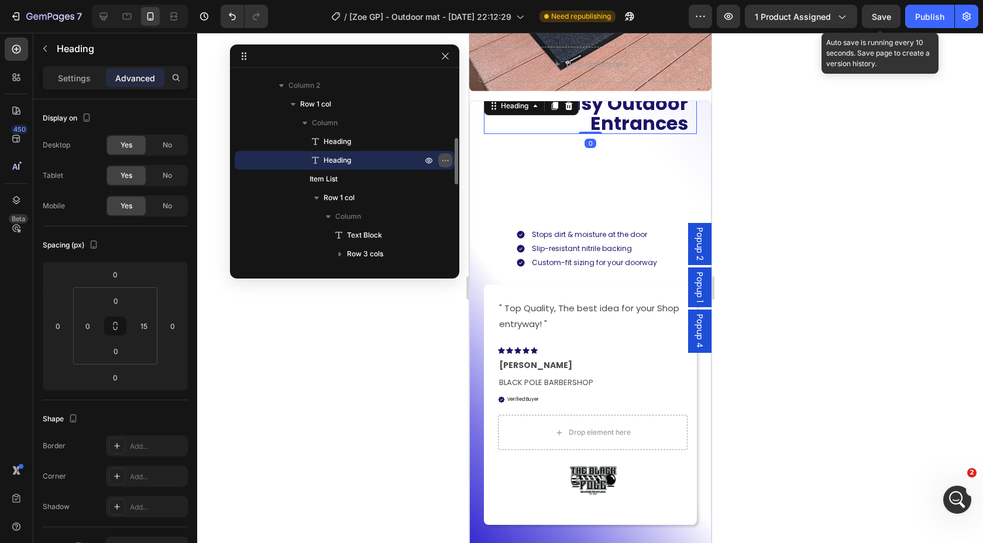
click at [446, 161] on icon "button" at bounding box center [445, 160] width 9 height 9
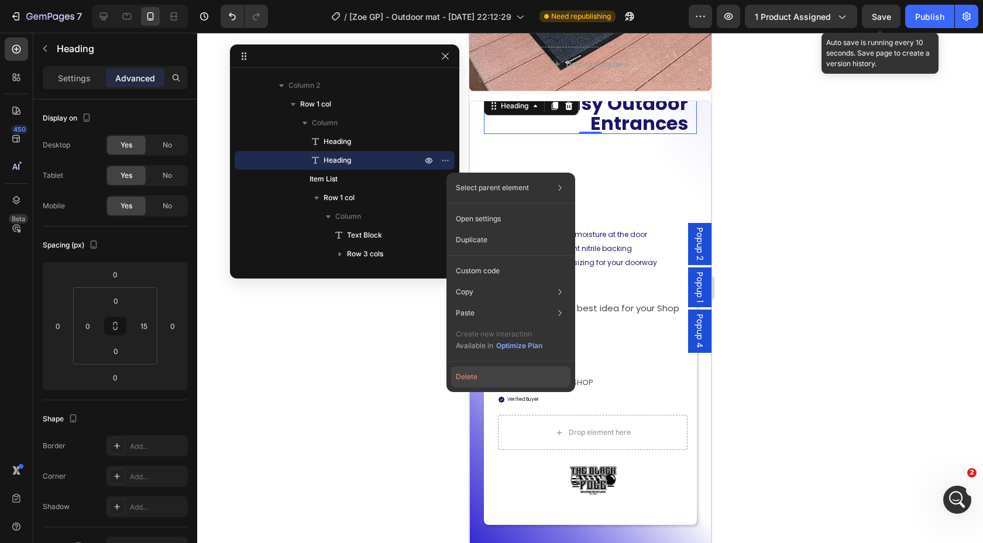
click at [473, 381] on button "Delete" at bounding box center [510, 376] width 119 height 21
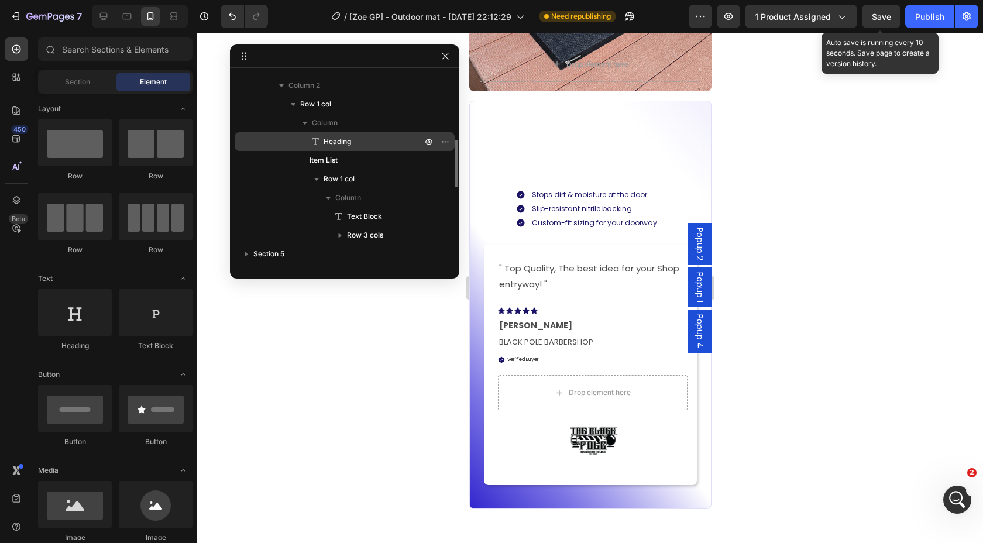
click at [367, 145] on p "Heading" at bounding box center [360, 142] width 101 height 12
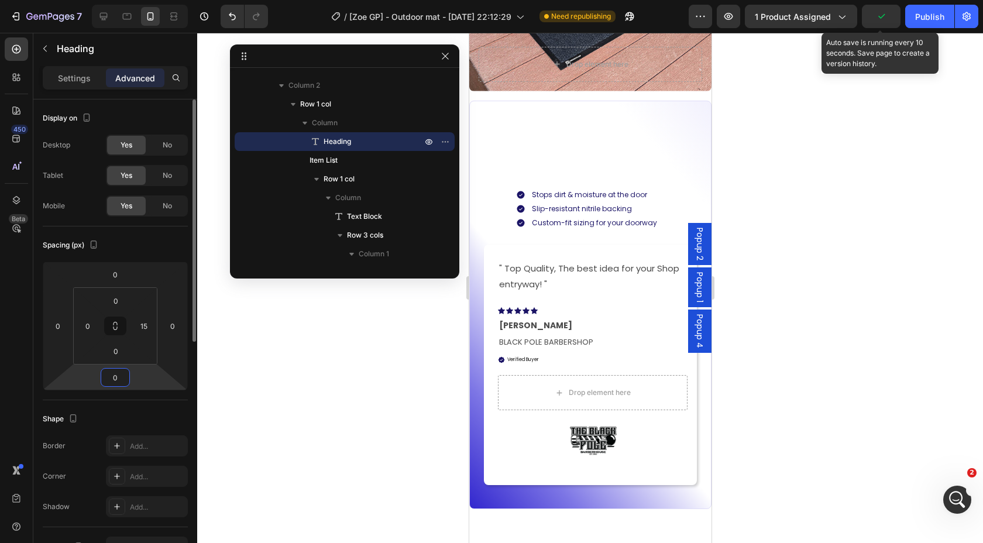
click at [115, 372] on input "0" at bounding box center [115, 378] width 23 height 18
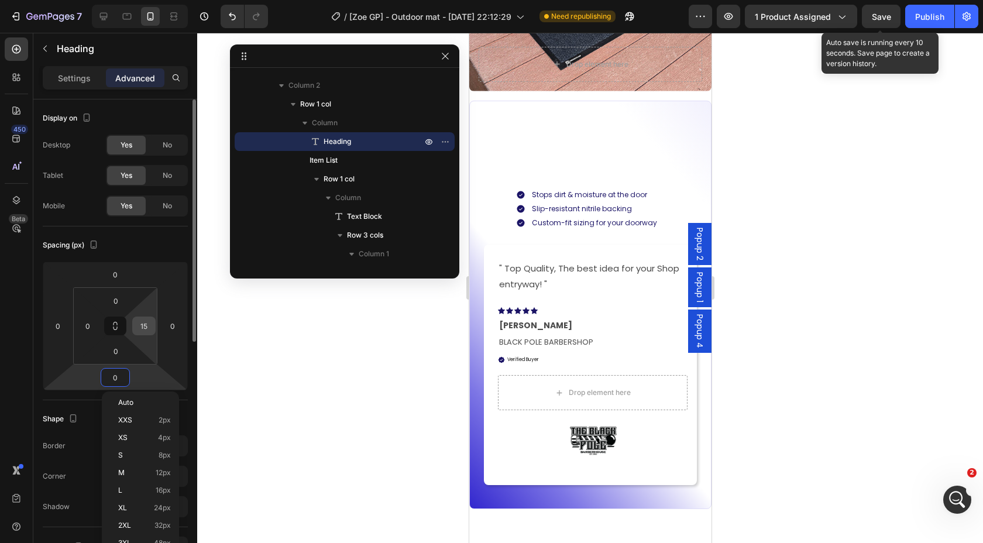
click at [140, 323] on input "15" at bounding box center [144, 326] width 18 height 18
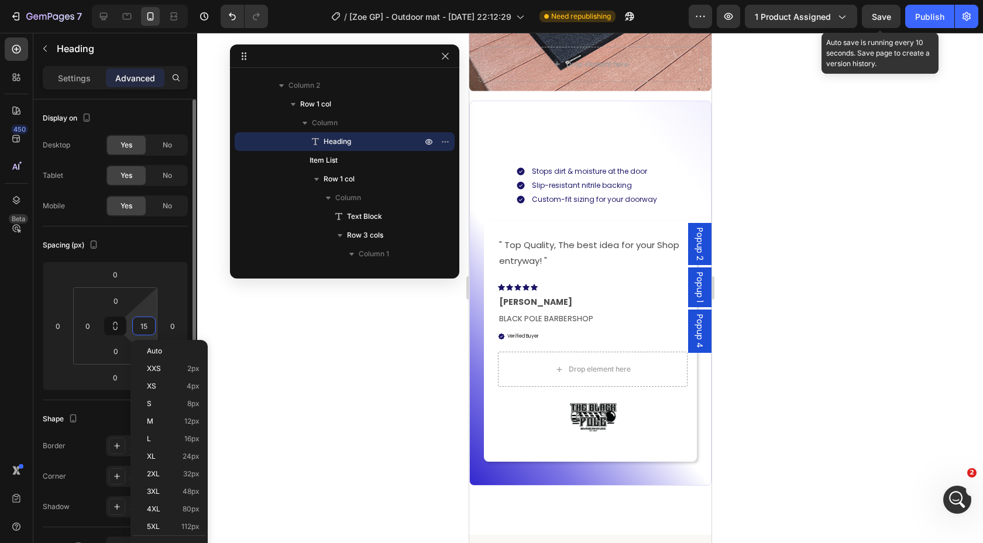
type input "0"
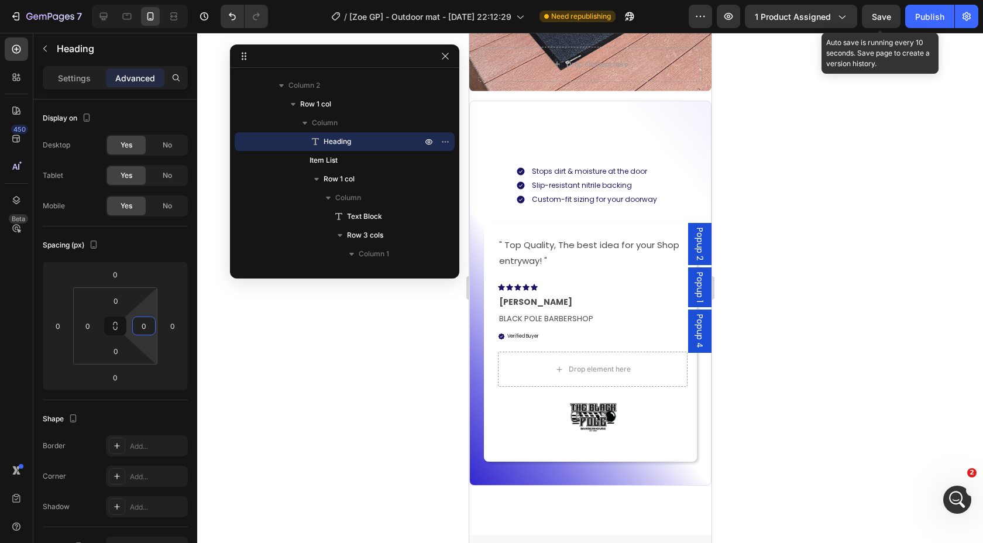
click at [346, 353] on div at bounding box center [590, 288] width 786 height 510
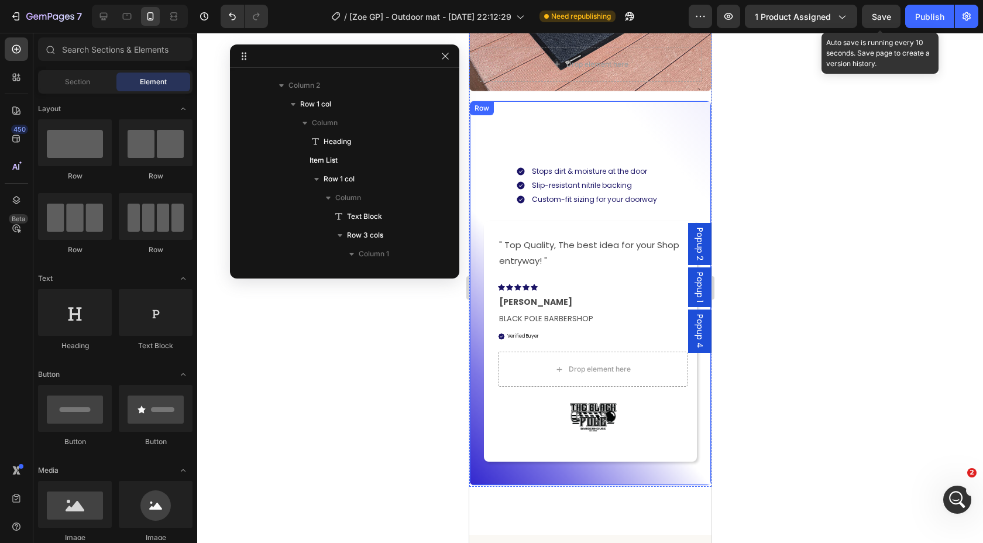
click at [633, 133] on div "Built for Busy Outdoor Entrances Heading Stops dirt & moisture at the door Slip…" at bounding box center [589, 293] width 213 height 349
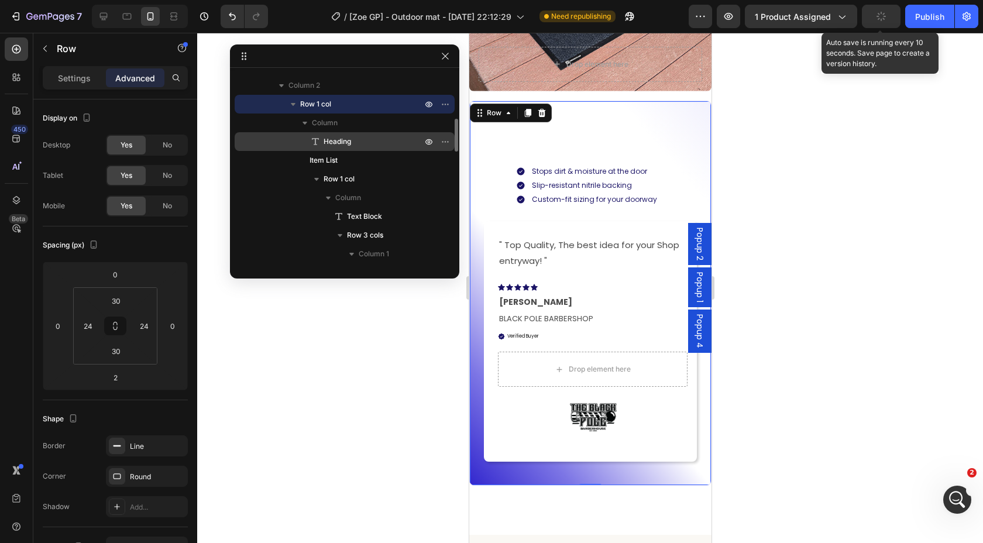
click at [325, 136] on span "Heading" at bounding box center [337, 142] width 27 height 12
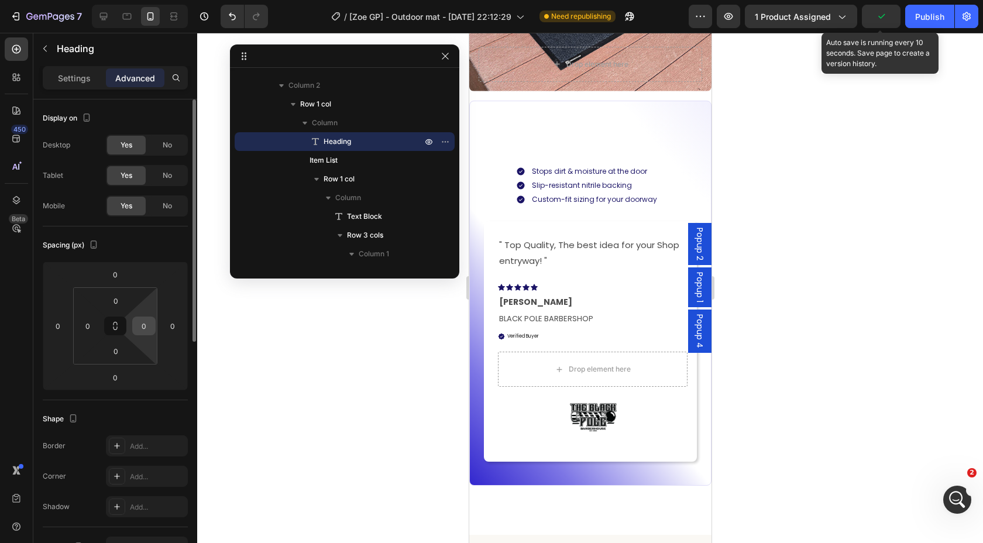
click at [146, 325] on input "0" at bounding box center [144, 326] width 18 height 18
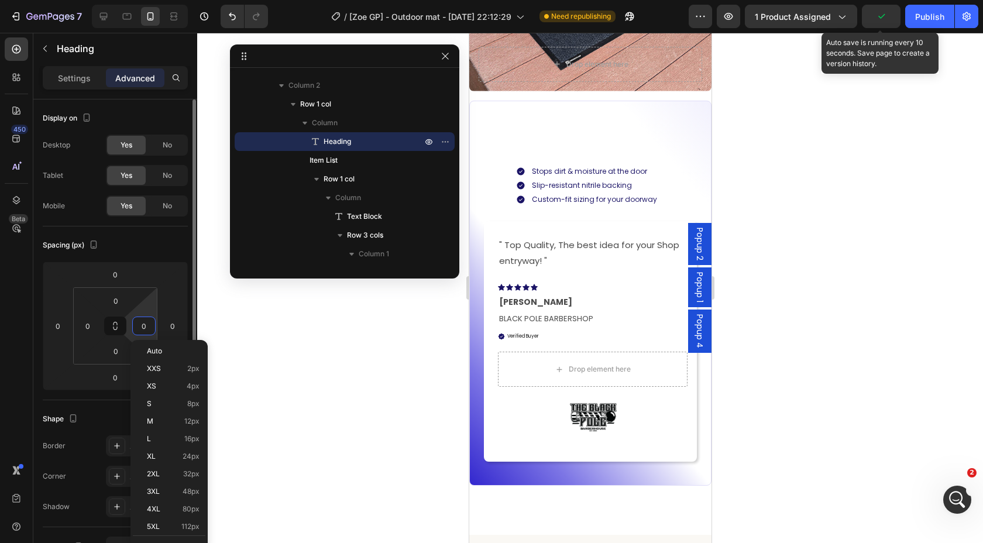
click at [146, 325] on input "0" at bounding box center [144, 326] width 18 height 18
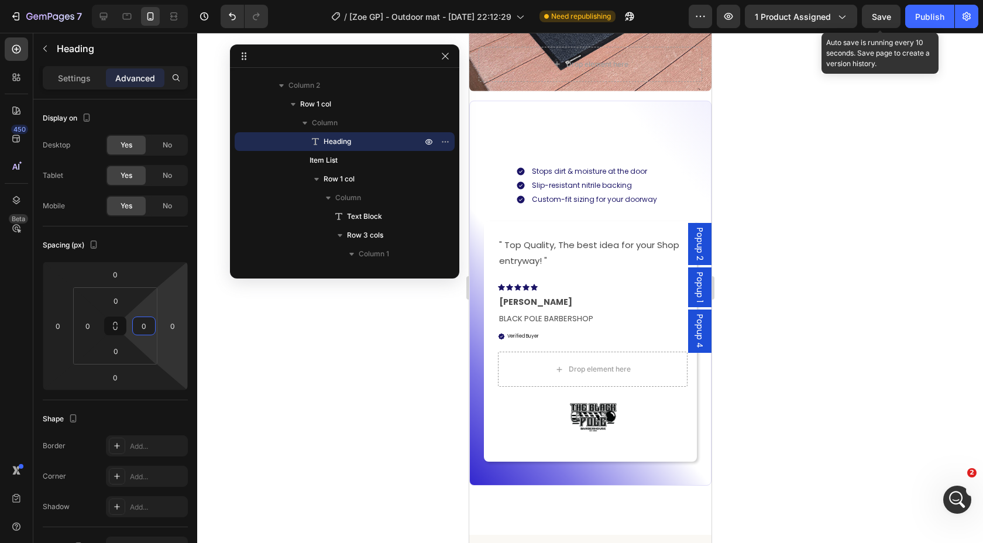
drag, startPoint x: 903, startPoint y: 328, endPoint x: 746, endPoint y: 329, distance: 156.8
click at [903, 328] on div at bounding box center [590, 288] width 786 height 510
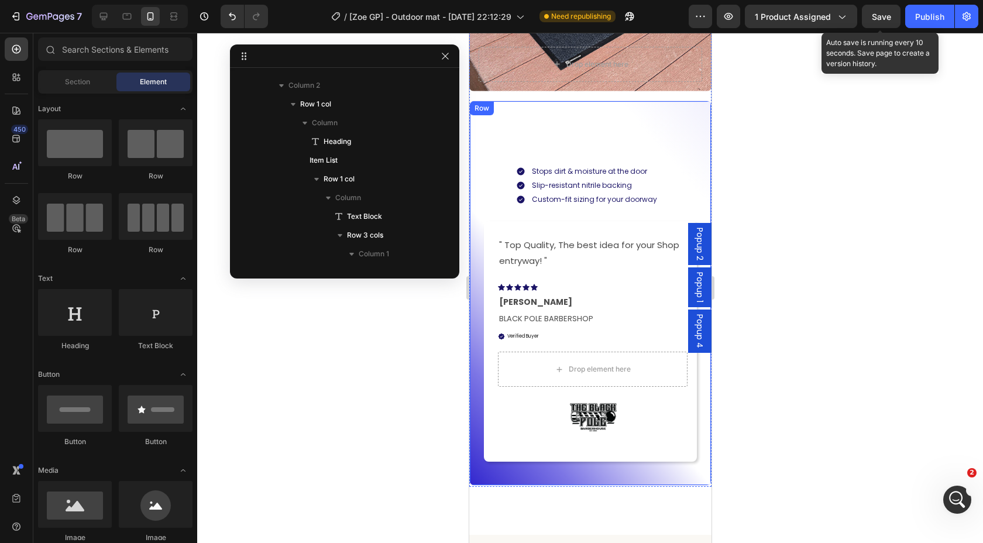
click at [613, 139] on div "Built for Busy Outdoor Entrances Heading Stops dirt & moisture at the door Slip…" at bounding box center [589, 293] width 213 height 349
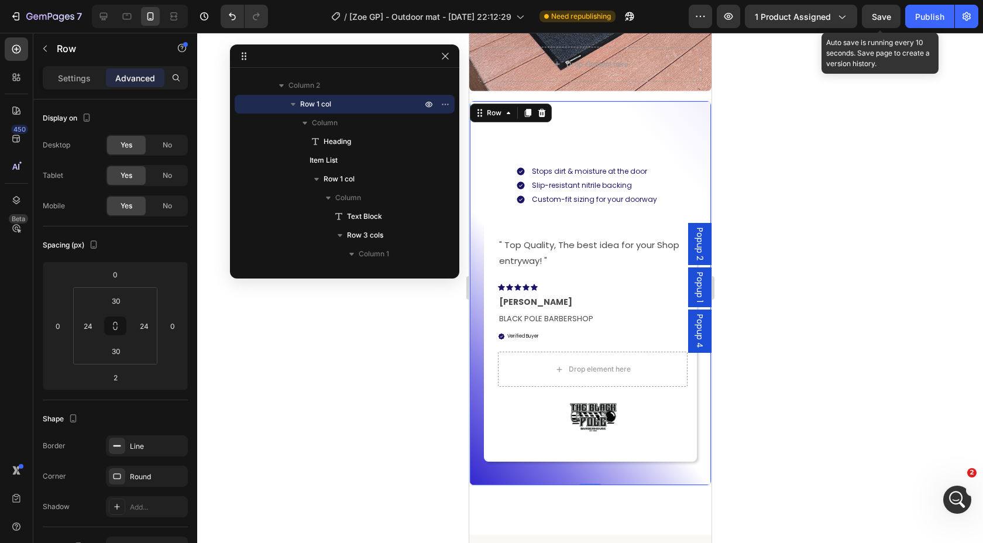
click at [607, 148] on div "Built for Busy Outdoor Entrances Heading Stops dirt & moisture at the door Slip…" at bounding box center [589, 293] width 213 height 349
click at [338, 140] on span "Heading" at bounding box center [337, 142] width 27 height 12
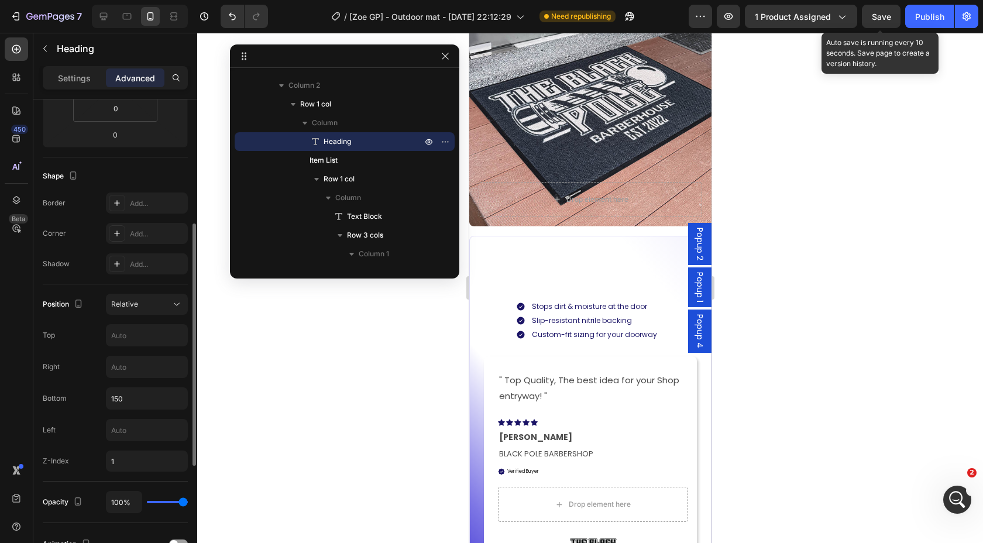
scroll to position [243, 0]
click at [125, 301] on span "Relative" at bounding box center [124, 303] width 27 height 9
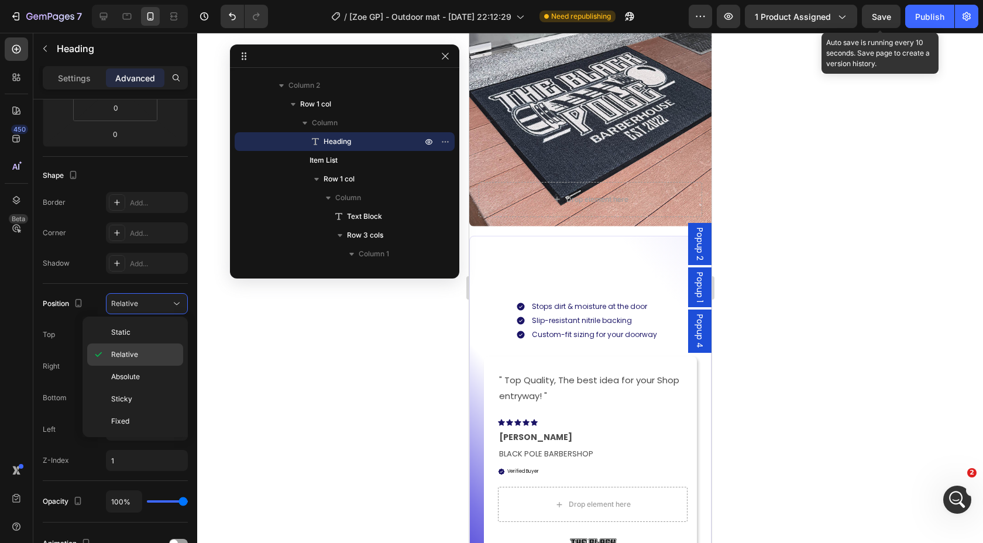
click at [99, 353] on icon at bounding box center [98, 355] width 12 height 12
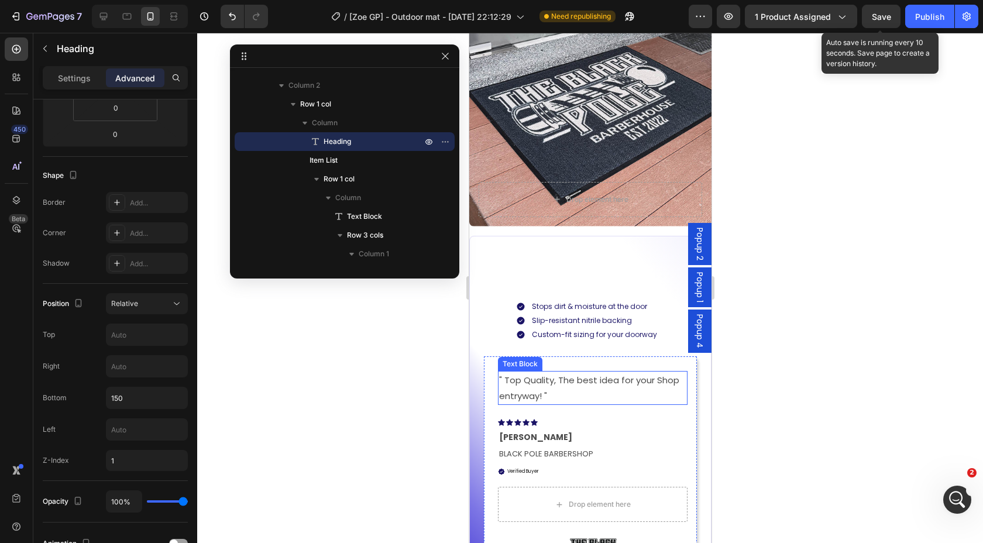
click at [518, 387] on p "" Top Quality, The best idea for your Shop entryway! "" at bounding box center [592, 388] width 187 height 32
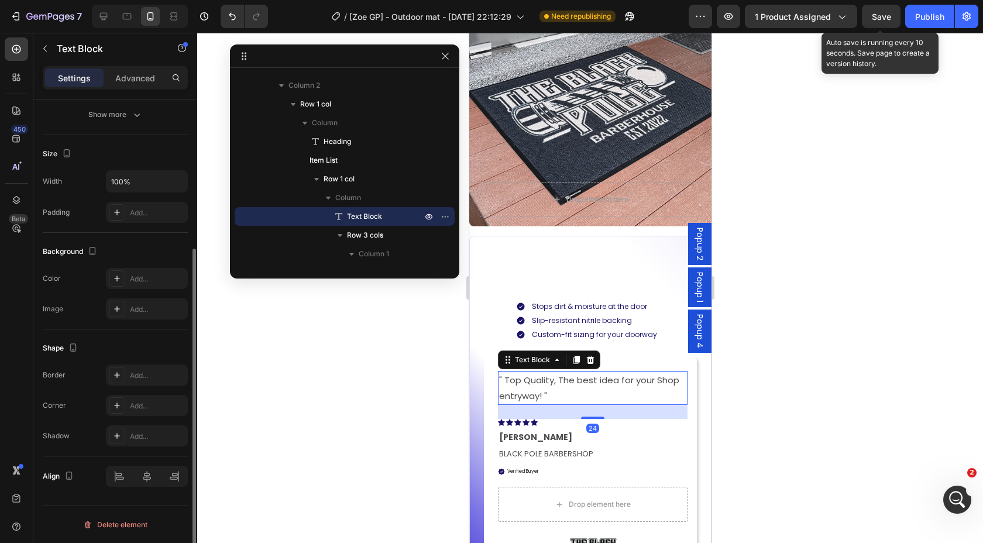
scroll to position [0, 0]
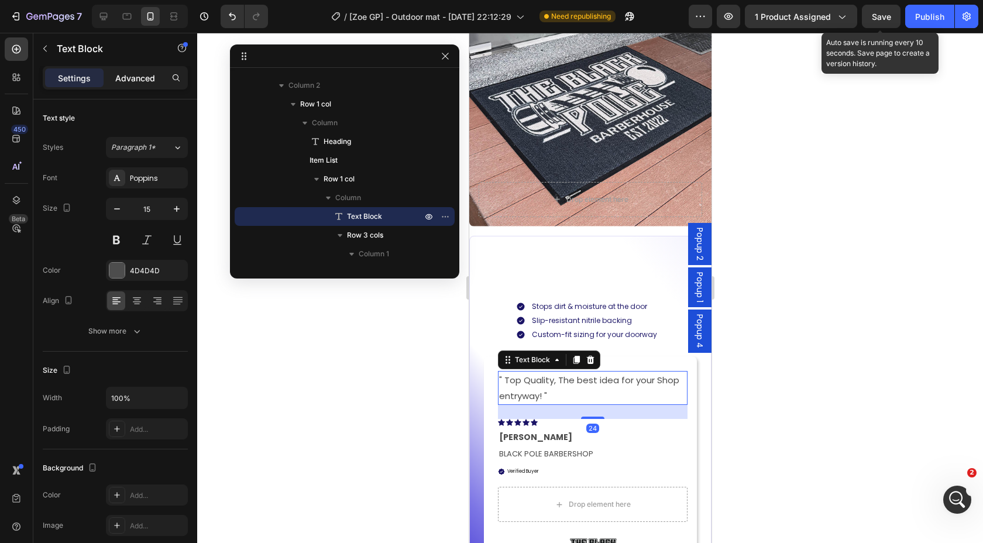
click at [116, 75] on p "Advanced" at bounding box center [135, 78] width 40 height 12
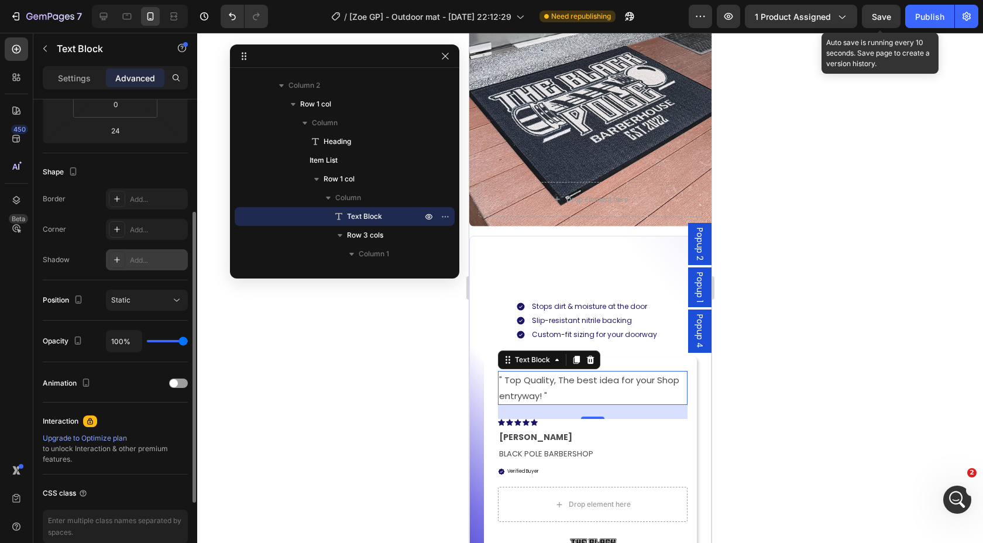
scroll to position [204, 0]
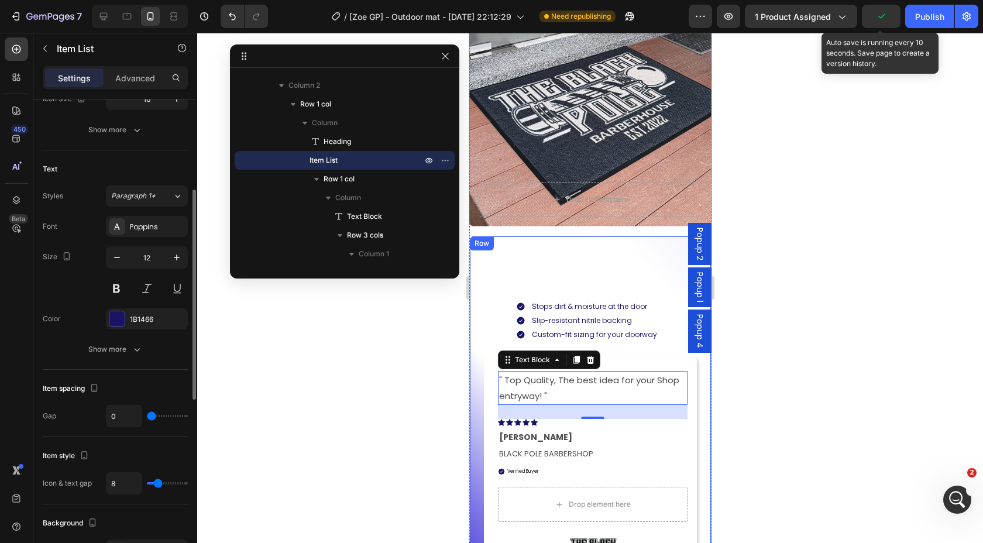
click at [573, 304] on p "Stops dirt & moisture at the door" at bounding box center [593, 306] width 125 height 11
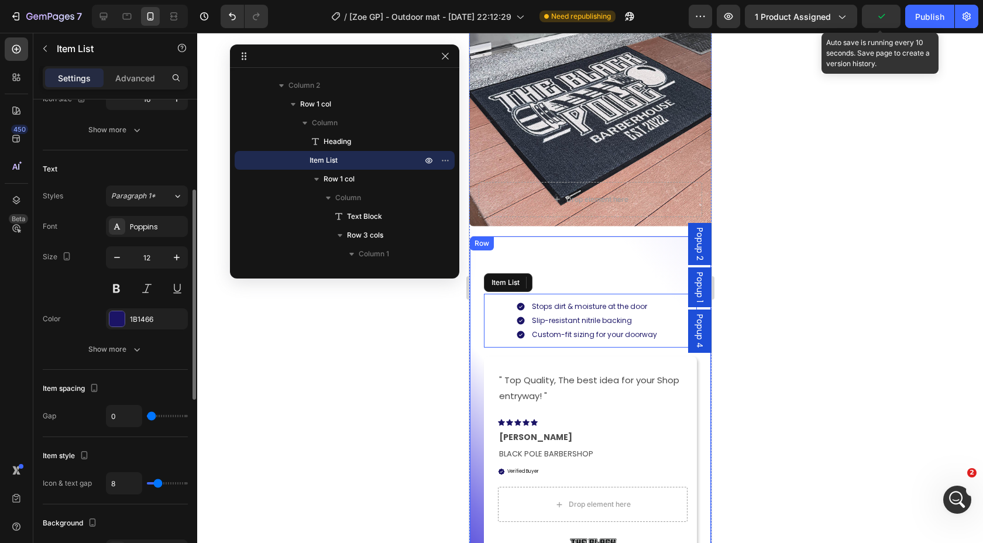
click at [576, 267] on div "Built for Busy Outdoor Entrances Heading Stops dirt & moisture at the door Slip…" at bounding box center [589, 428] width 213 height 349
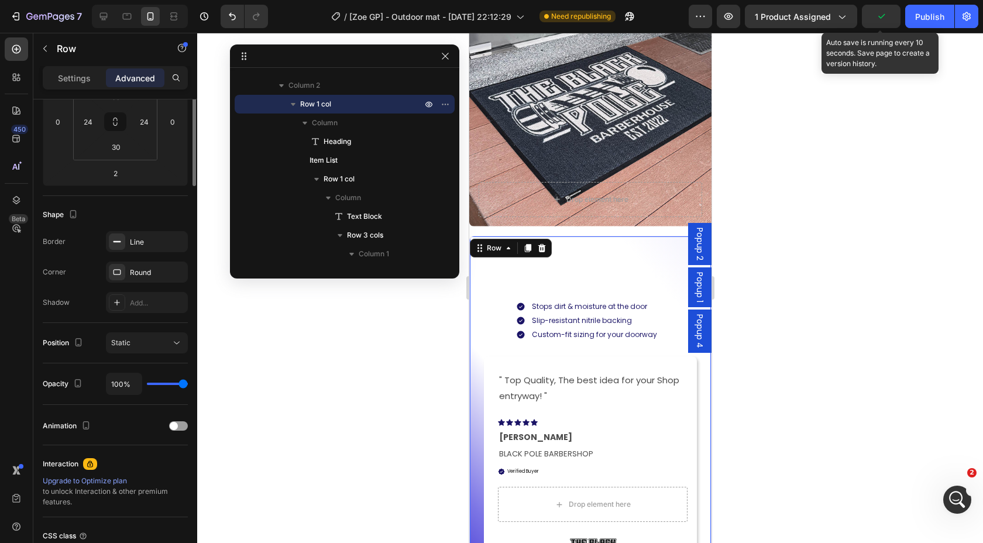
scroll to position [0, 0]
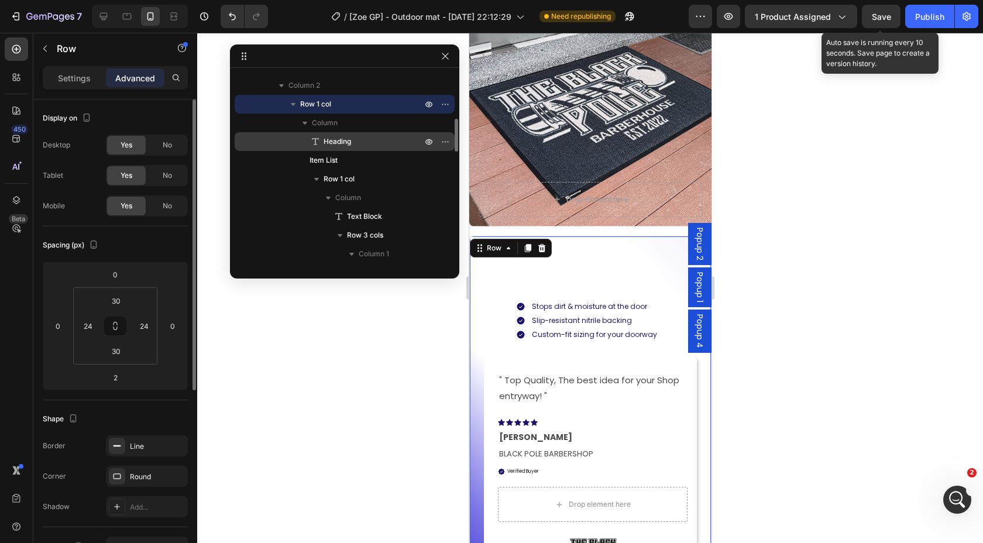
drag, startPoint x: 337, startPoint y: 147, endPoint x: 207, endPoint y: 238, distance: 158.9
click at [337, 147] on div "Heading" at bounding box center [344, 141] width 211 height 19
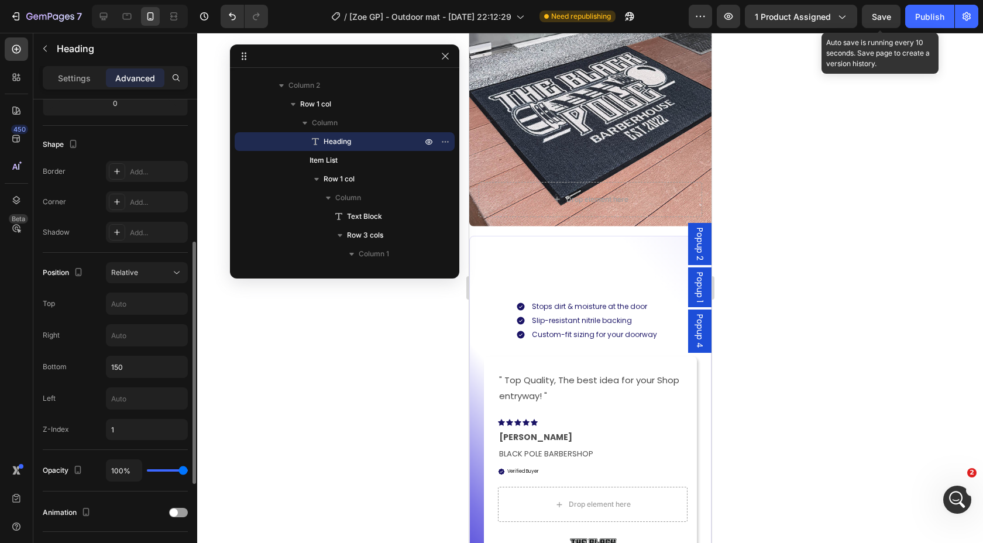
scroll to position [276, 0]
click at [166, 266] on div "Relative" at bounding box center [141, 271] width 60 height 11
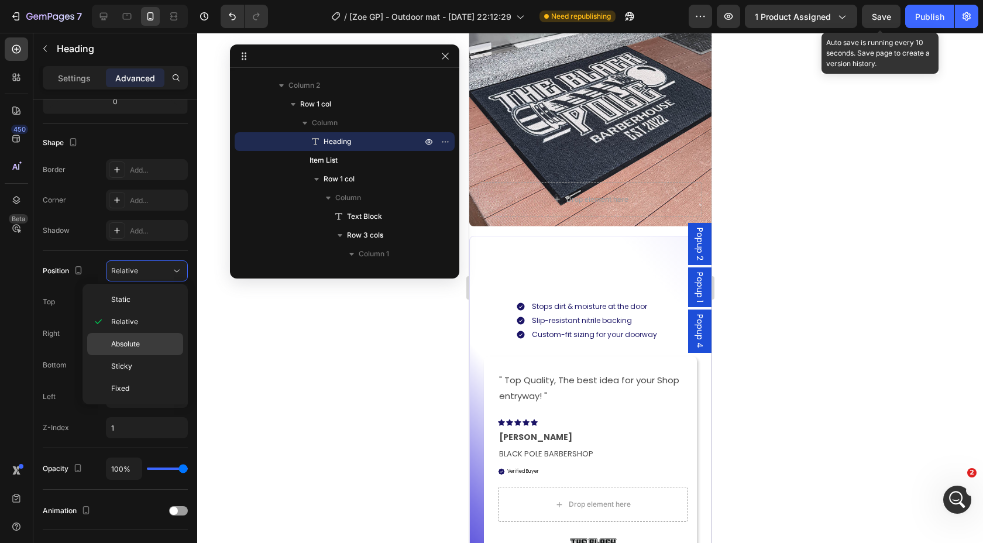
click at [112, 342] on span "Absolute" at bounding box center [125, 344] width 29 height 11
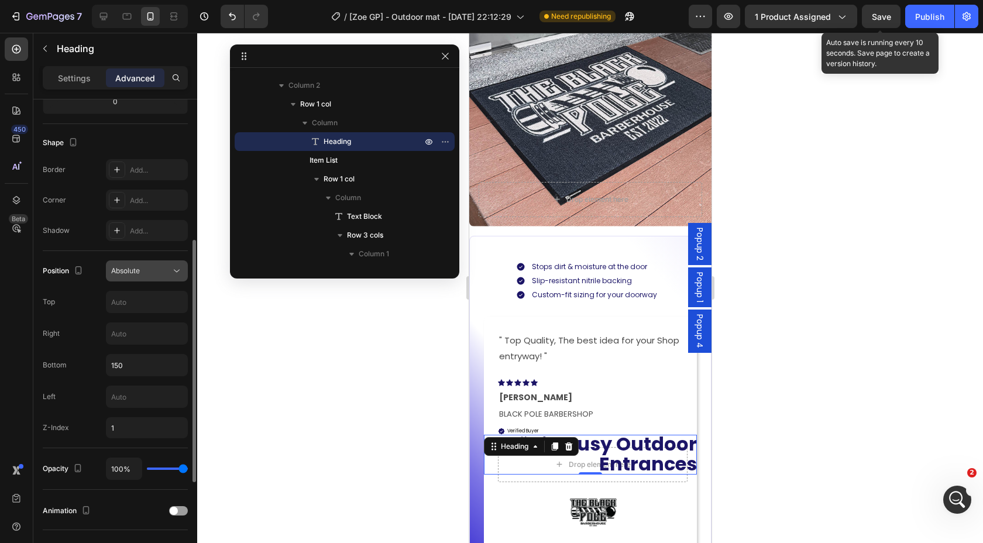
click at [140, 271] on span "Absolute" at bounding box center [125, 270] width 29 height 9
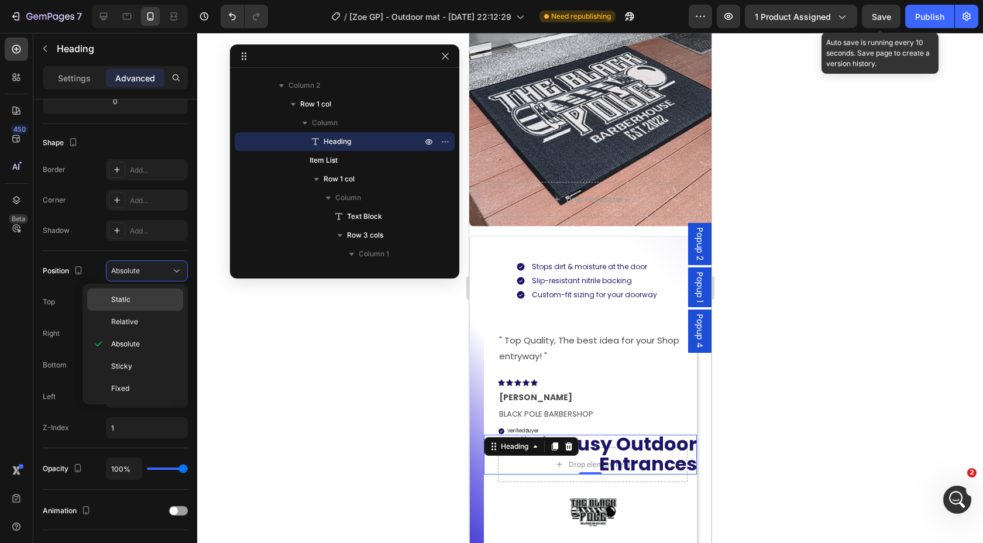
click at [139, 295] on p "Static" at bounding box center [144, 299] width 67 height 11
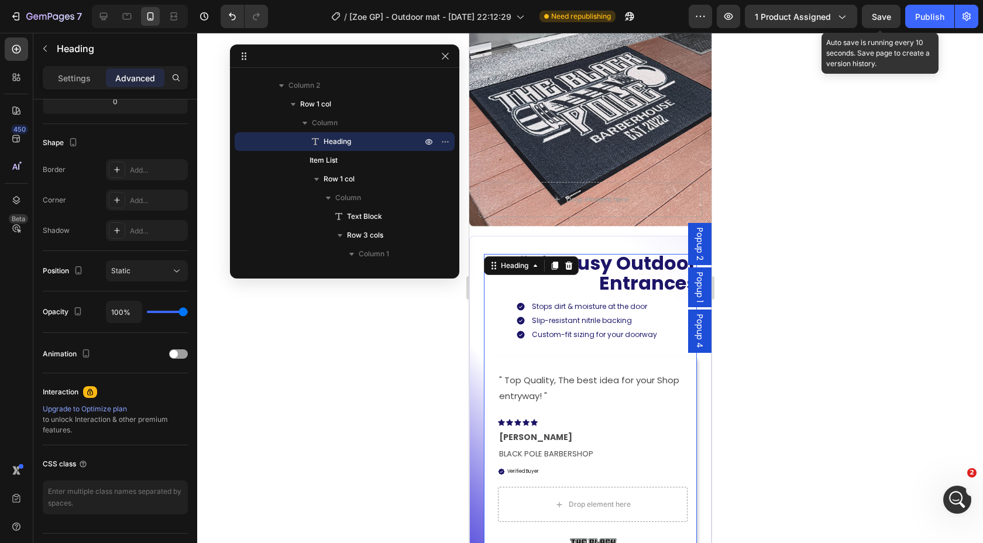
click at [894, 274] on div at bounding box center [590, 288] width 786 height 510
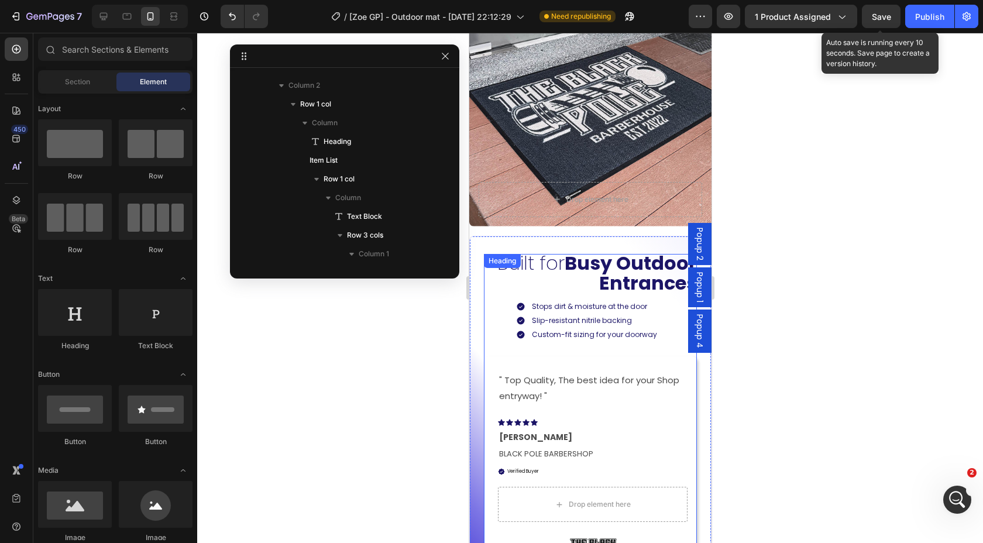
click at [592, 273] on strong "Busy Outdoor Entrances" at bounding box center [630, 273] width 132 height 46
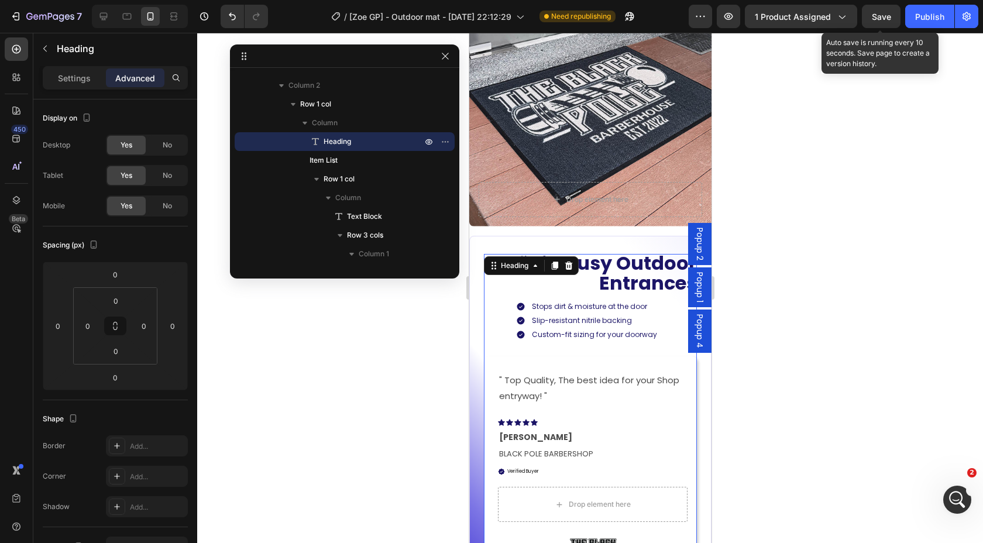
click at [855, 256] on div at bounding box center [590, 288] width 786 height 510
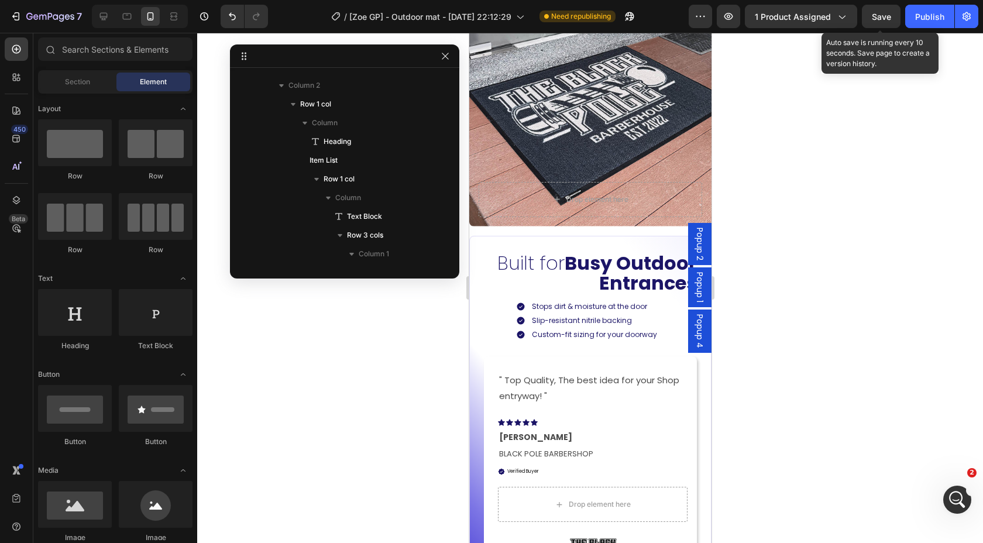
click at [855, 256] on div at bounding box center [590, 288] width 786 height 510
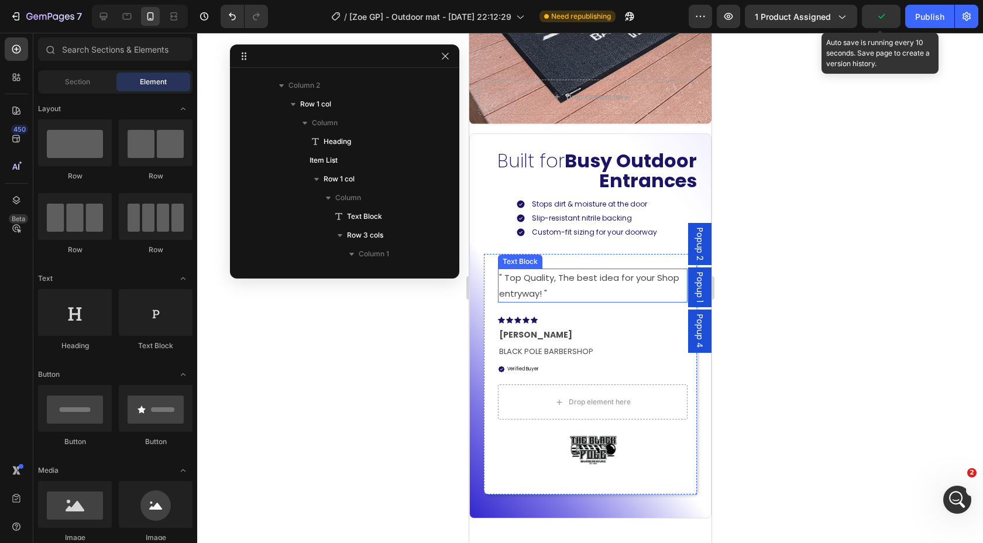
scroll to position [2033, 0]
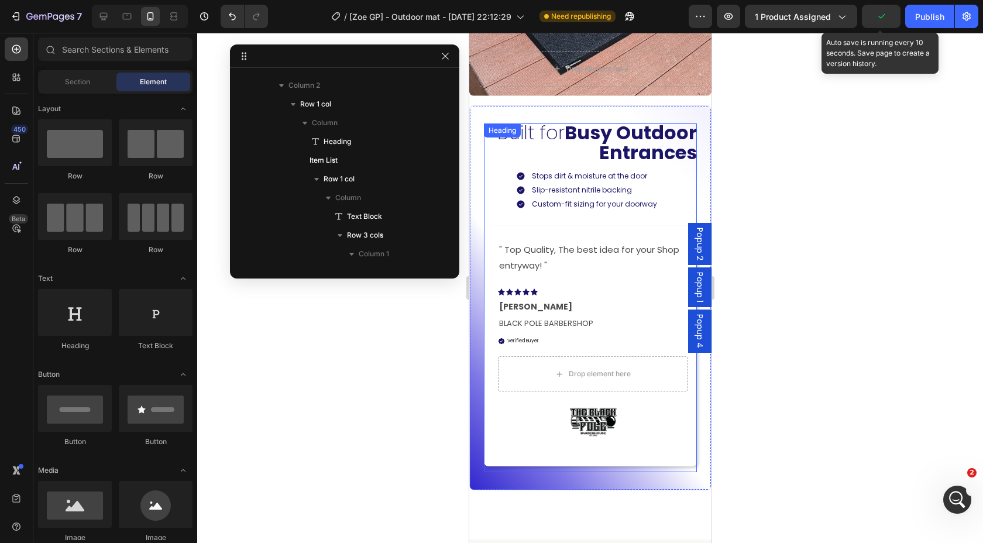
click at [628, 136] on strong "Busy Outdoor Entrances" at bounding box center [630, 142] width 132 height 46
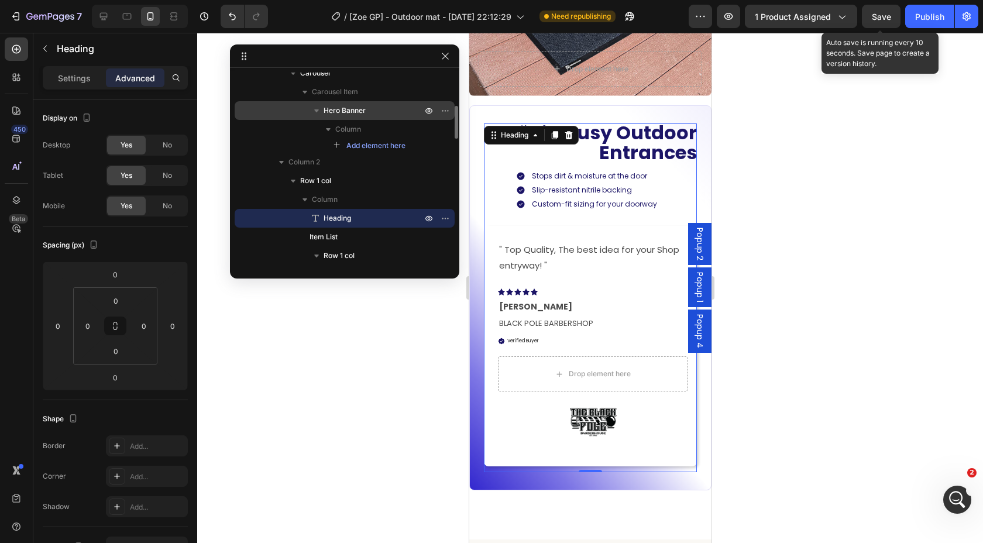
scroll to position [205, 0]
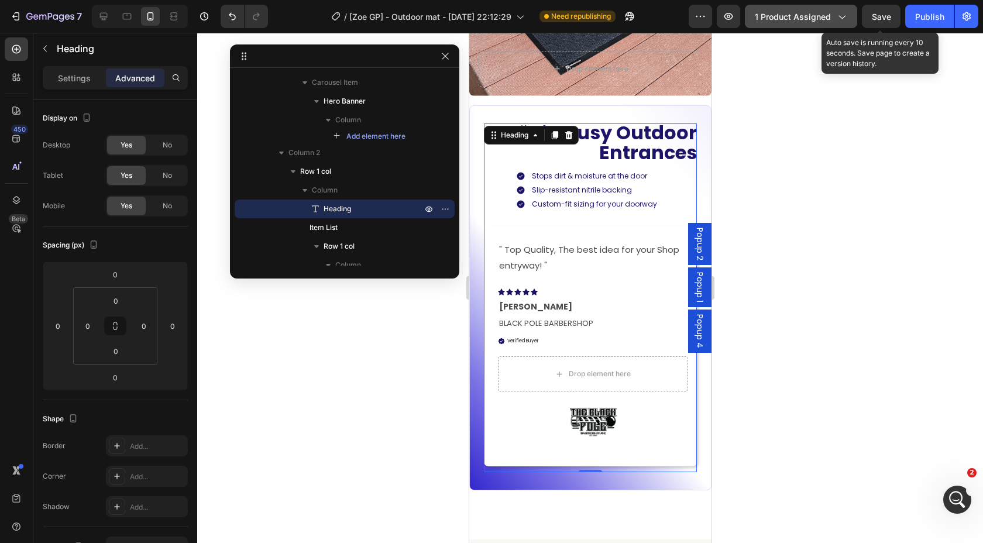
drag, startPoint x: 787, startPoint y: 201, endPoint x: 824, endPoint y: 14, distance: 190.3
click at [787, 200] on div at bounding box center [590, 288] width 786 height 510
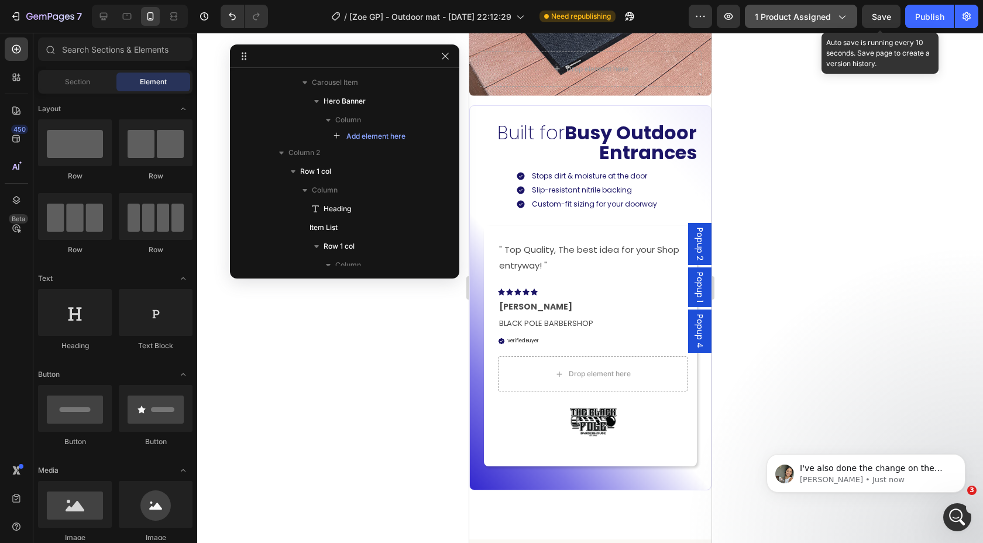
scroll to position [0, 0]
click at [878, 19] on span "Save" at bounding box center [881, 17] width 19 height 10
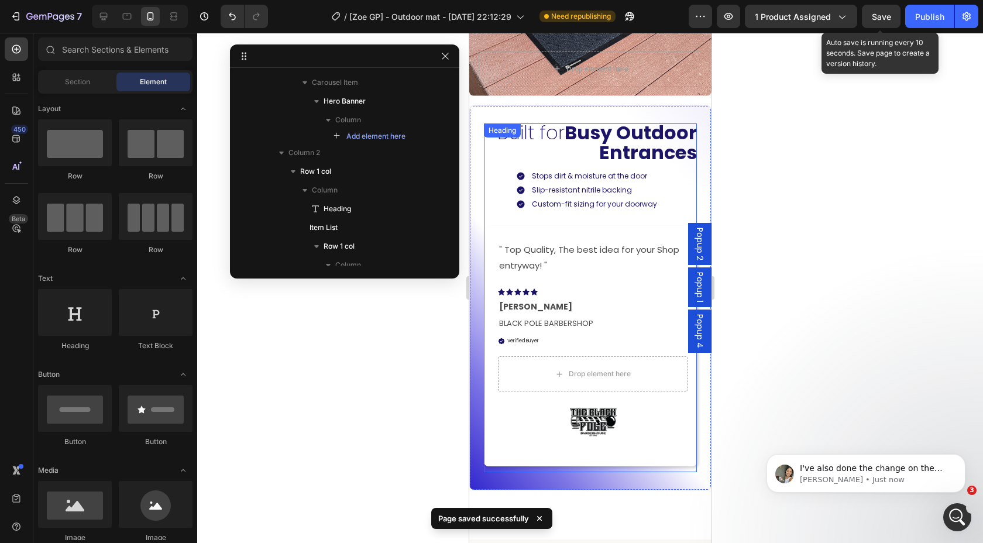
click at [587, 144] on strong "Busy Outdoor Entrances" at bounding box center [630, 142] width 132 height 46
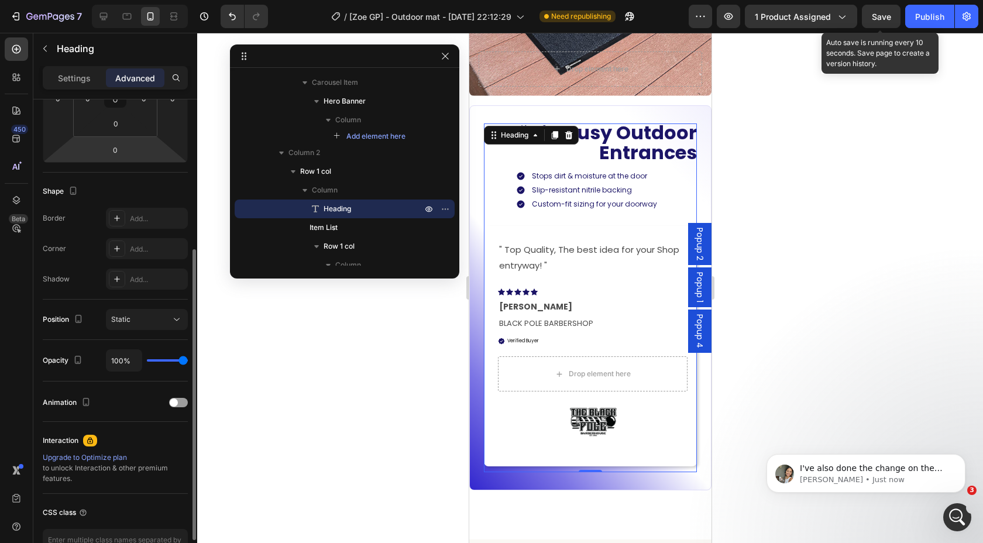
scroll to position [235, 0]
